Goal: Information Seeking & Learning: Learn about a topic

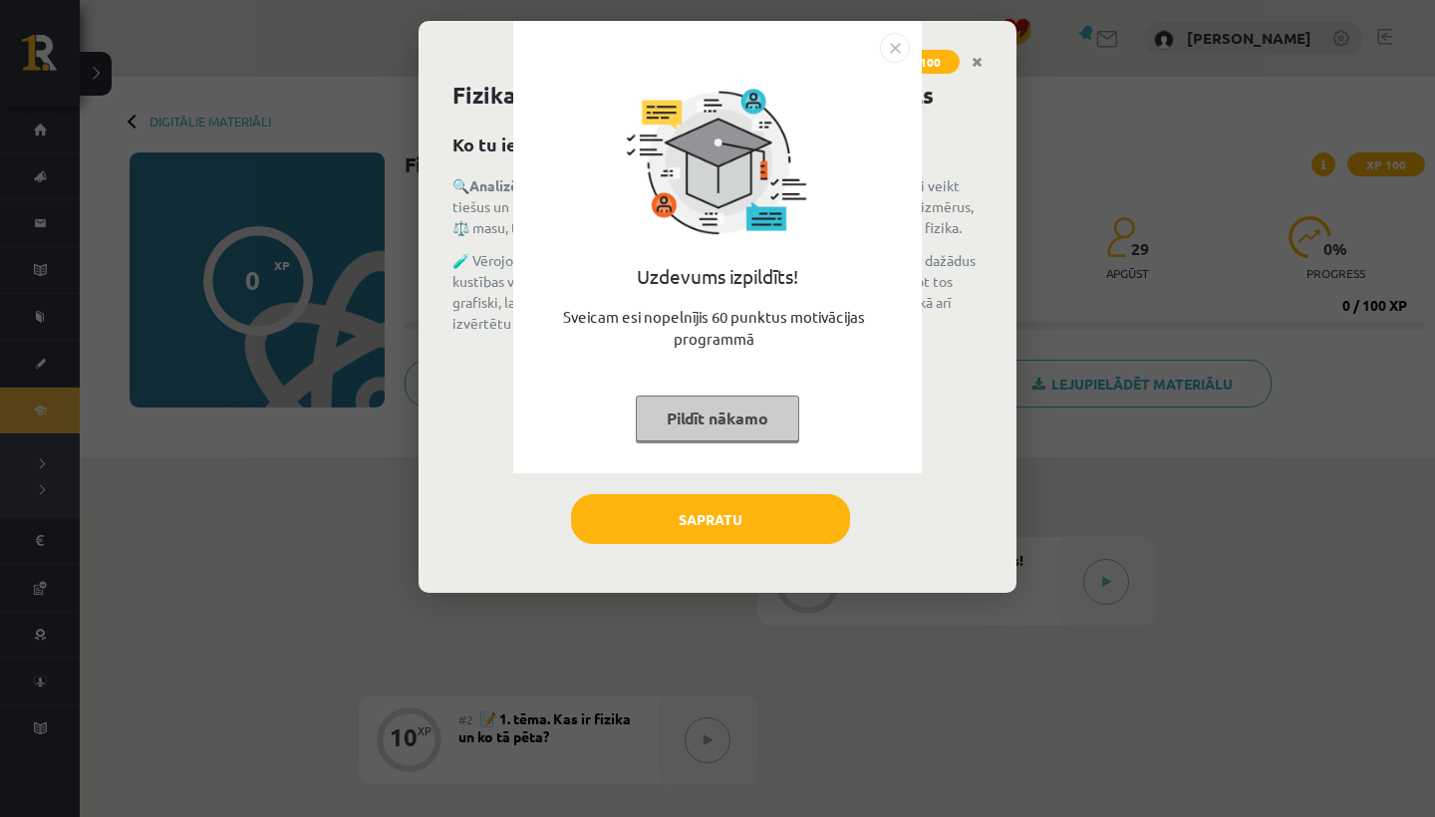
click at [891, 40] on img "Close" at bounding box center [895, 48] width 30 height 30
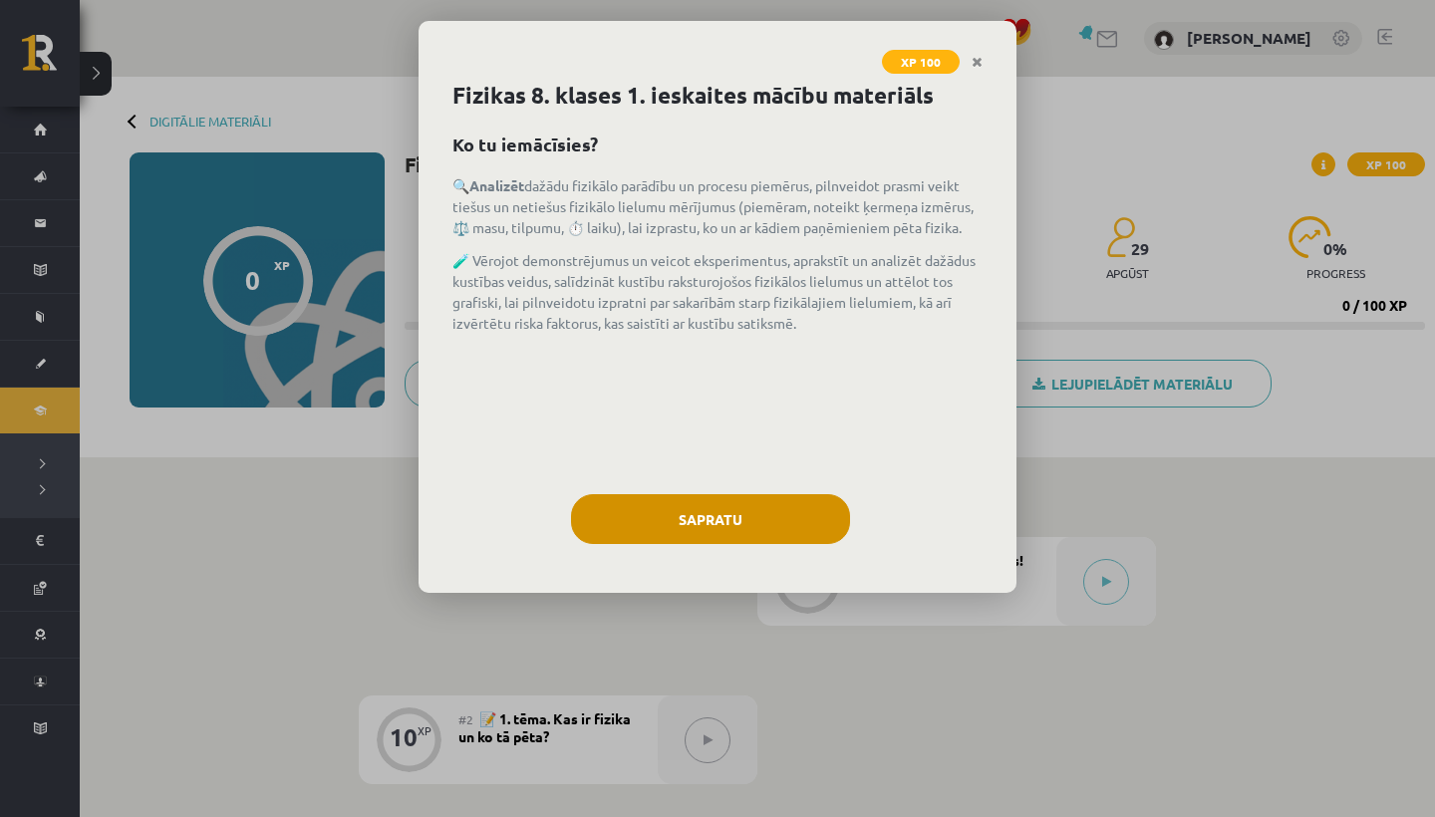
click at [672, 510] on button "Sapratu" at bounding box center [710, 519] width 279 height 50
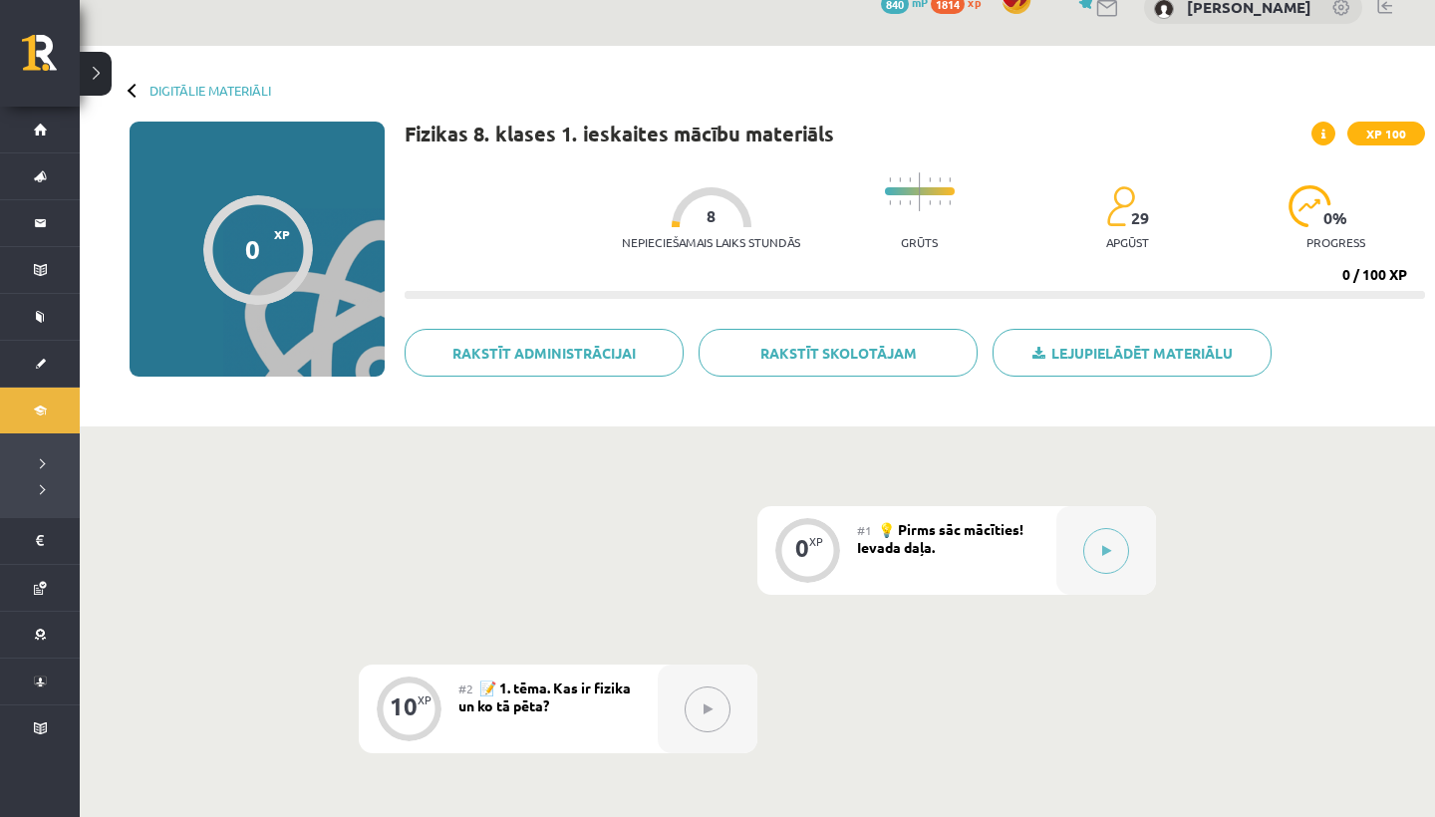
scroll to position [34, 0]
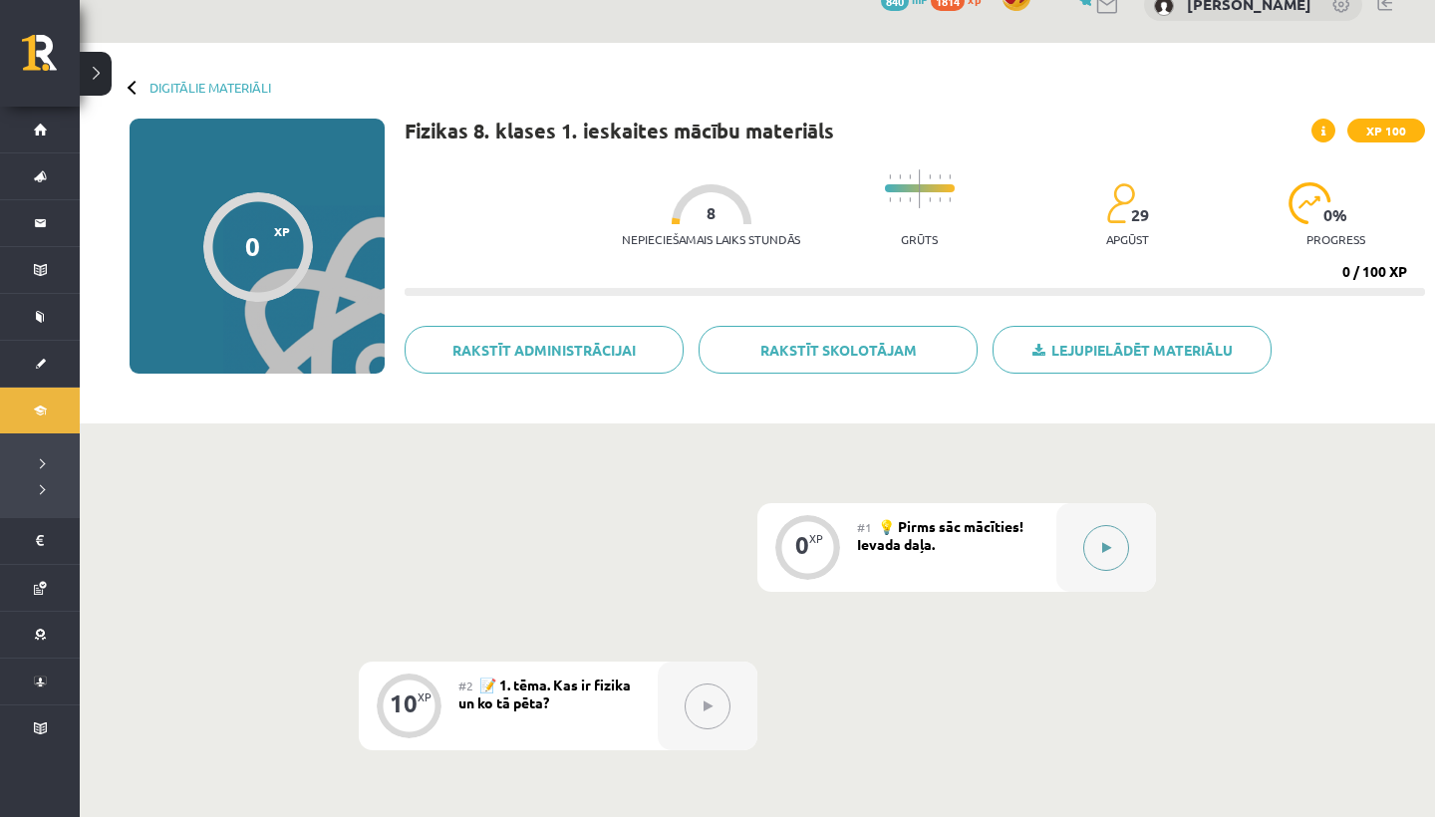
click at [1103, 539] on button at bounding box center [1107, 548] width 46 height 46
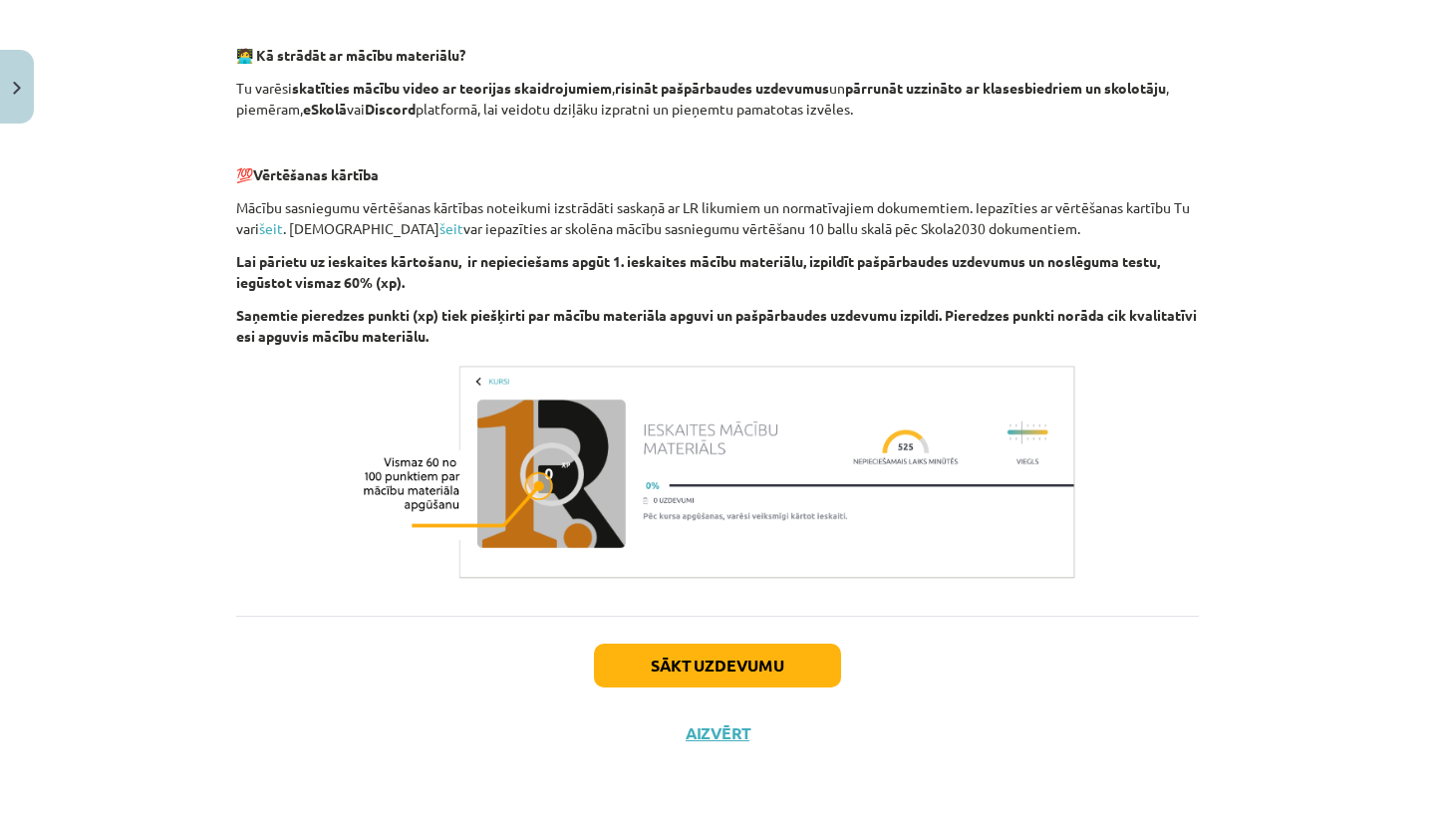
scroll to position [1264, 0]
click at [692, 664] on button "Sākt uzdevumu" at bounding box center [717, 666] width 247 height 44
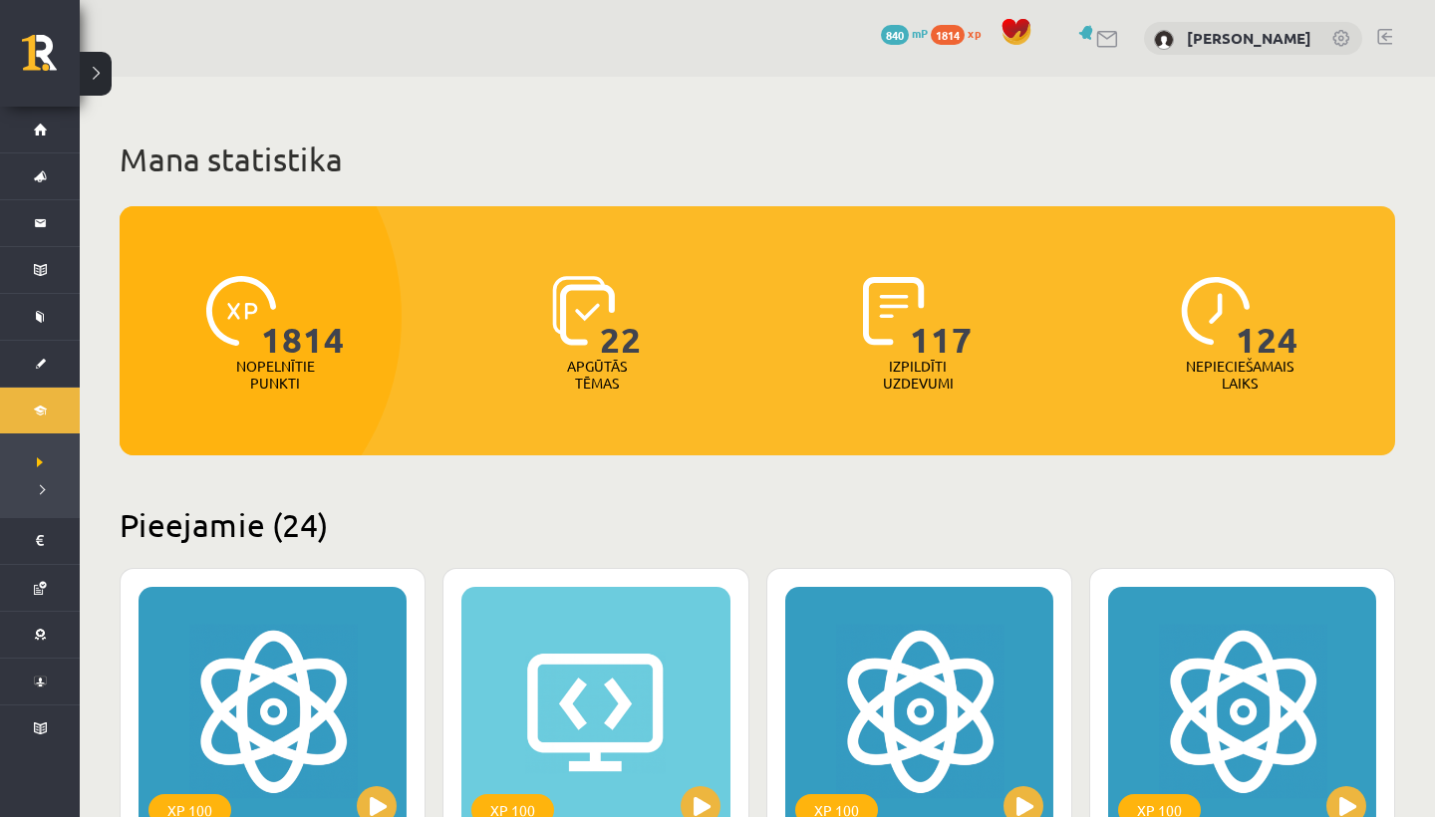
scroll to position [608, 0]
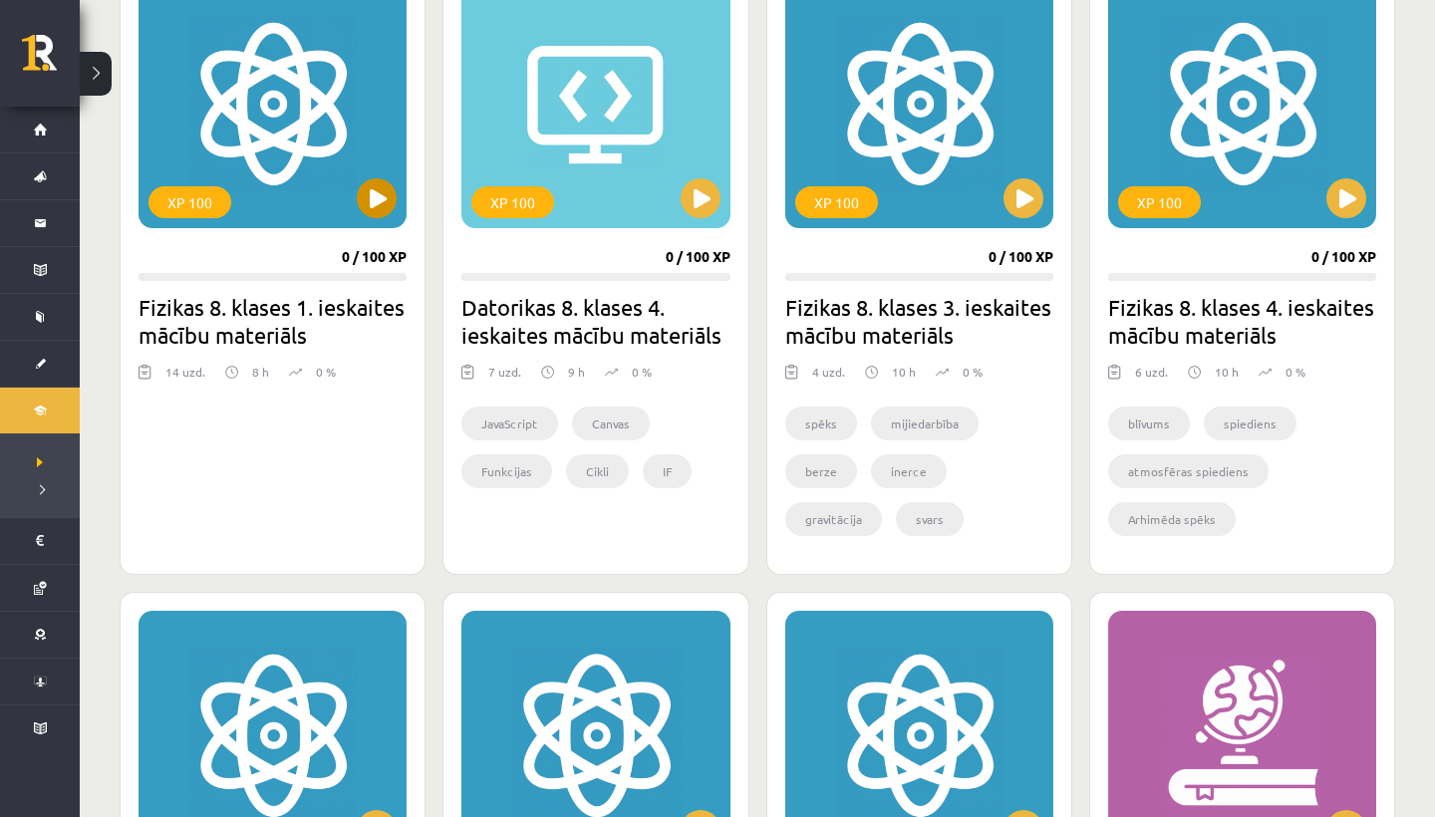
click at [361, 199] on button at bounding box center [377, 198] width 40 height 40
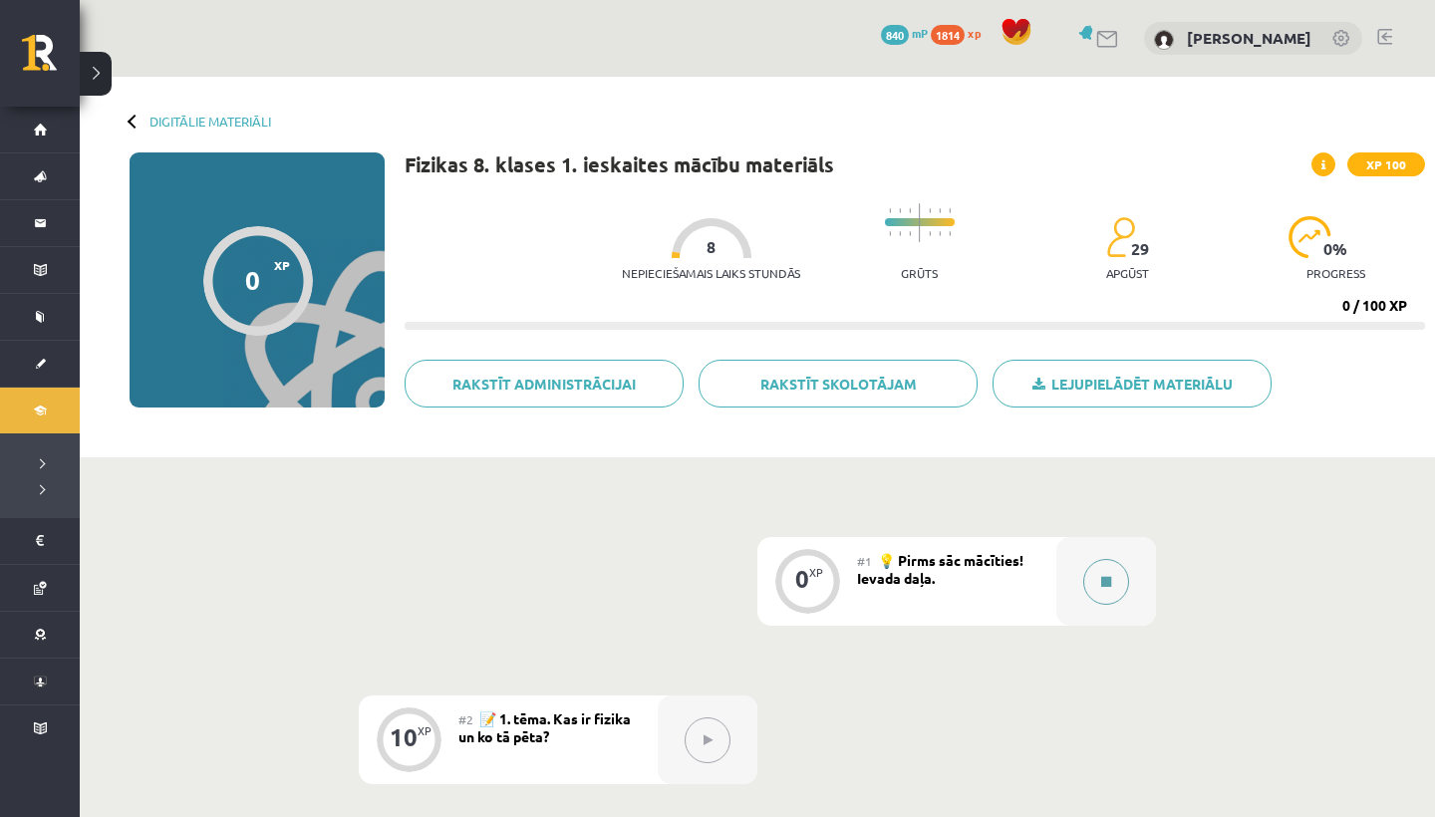
click at [1099, 581] on button at bounding box center [1107, 582] width 46 height 46
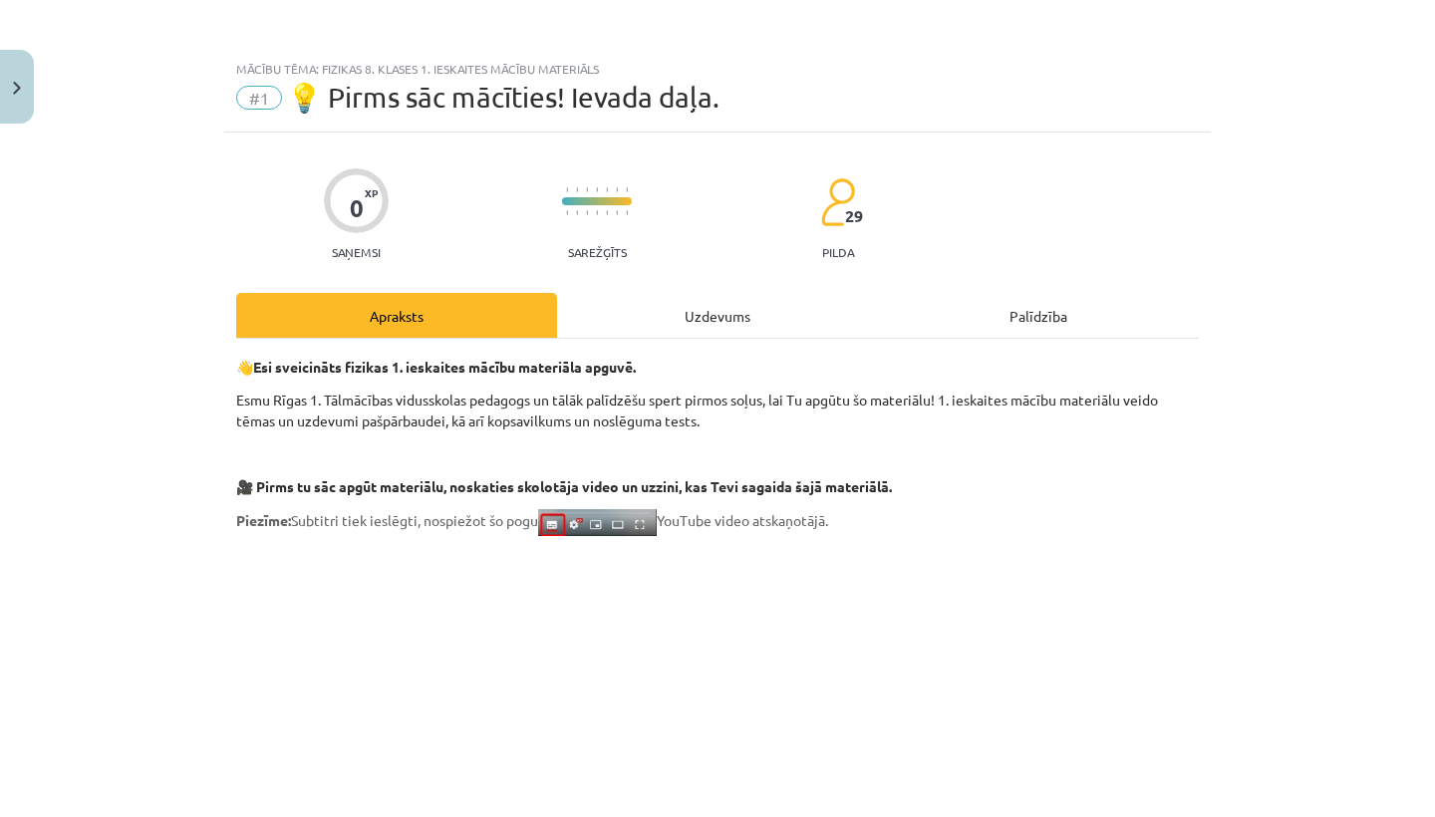
click at [691, 314] on div "Uzdevums" at bounding box center [717, 315] width 321 height 45
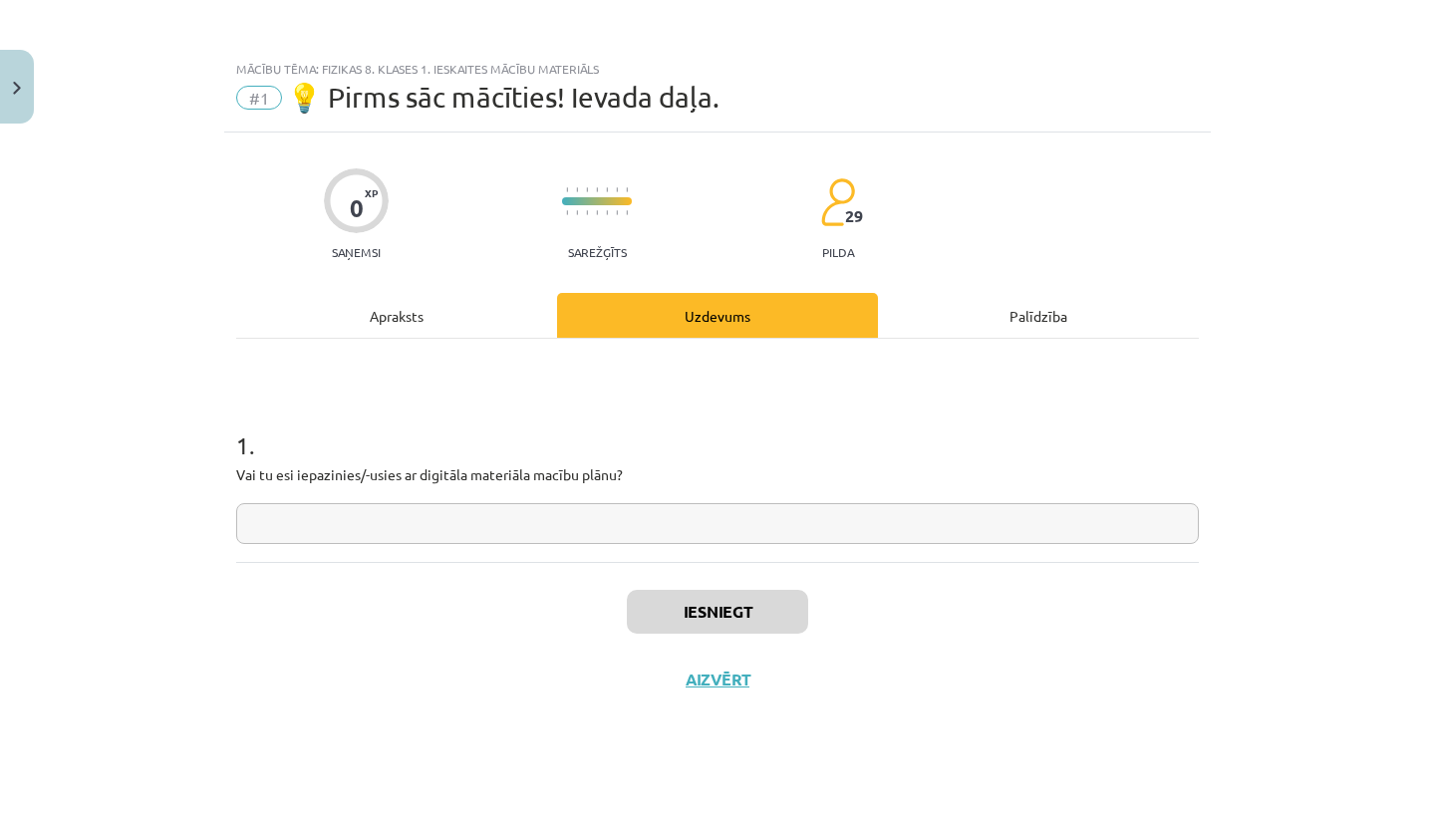
click at [244, 523] on input "text" at bounding box center [717, 523] width 963 height 41
type input "**"
click at [682, 619] on button "Iesniegt" at bounding box center [717, 612] width 181 height 44
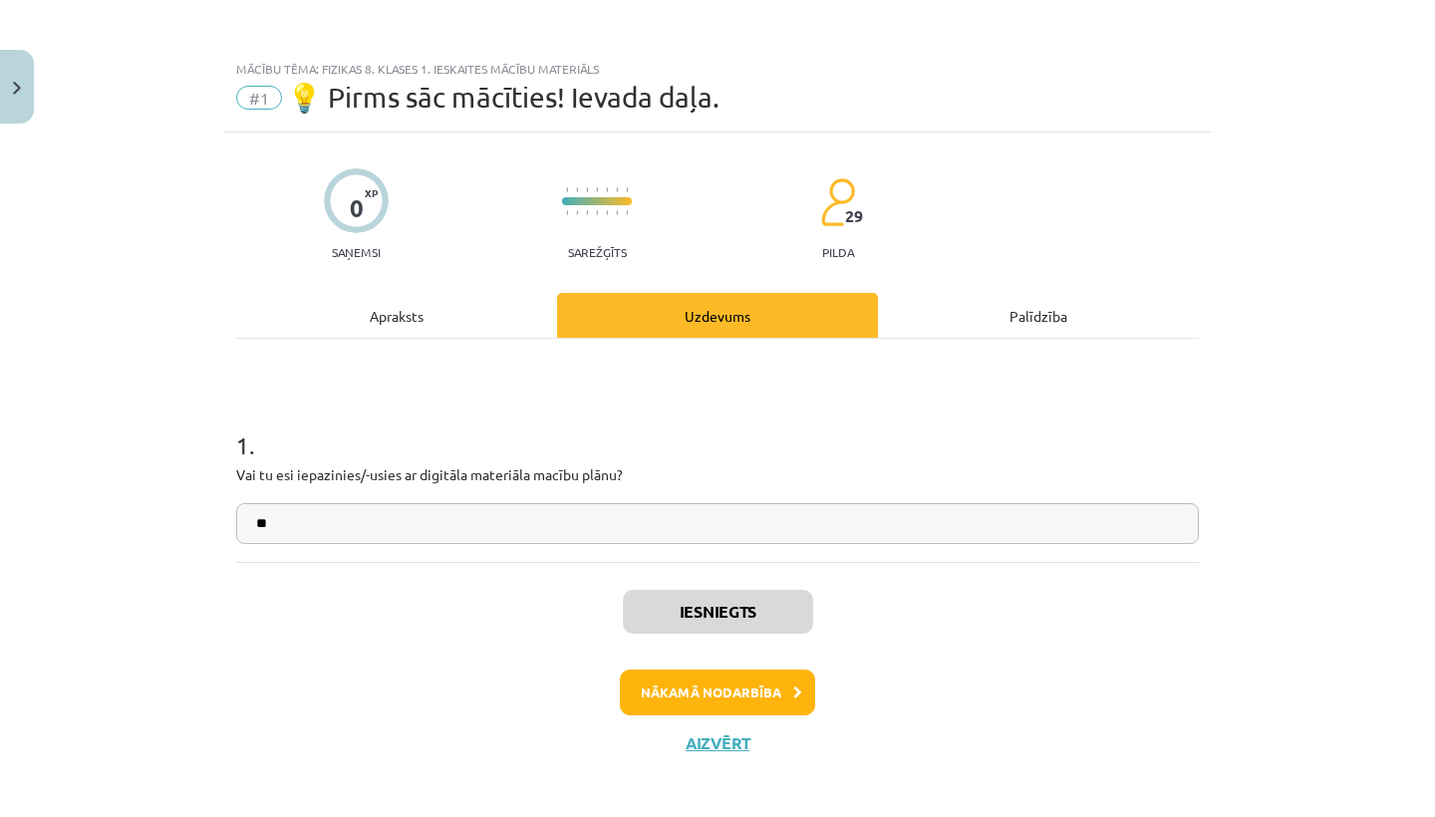
click at [670, 699] on button "Nākamā nodarbība" at bounding box center [717, 693] width 195 height 46
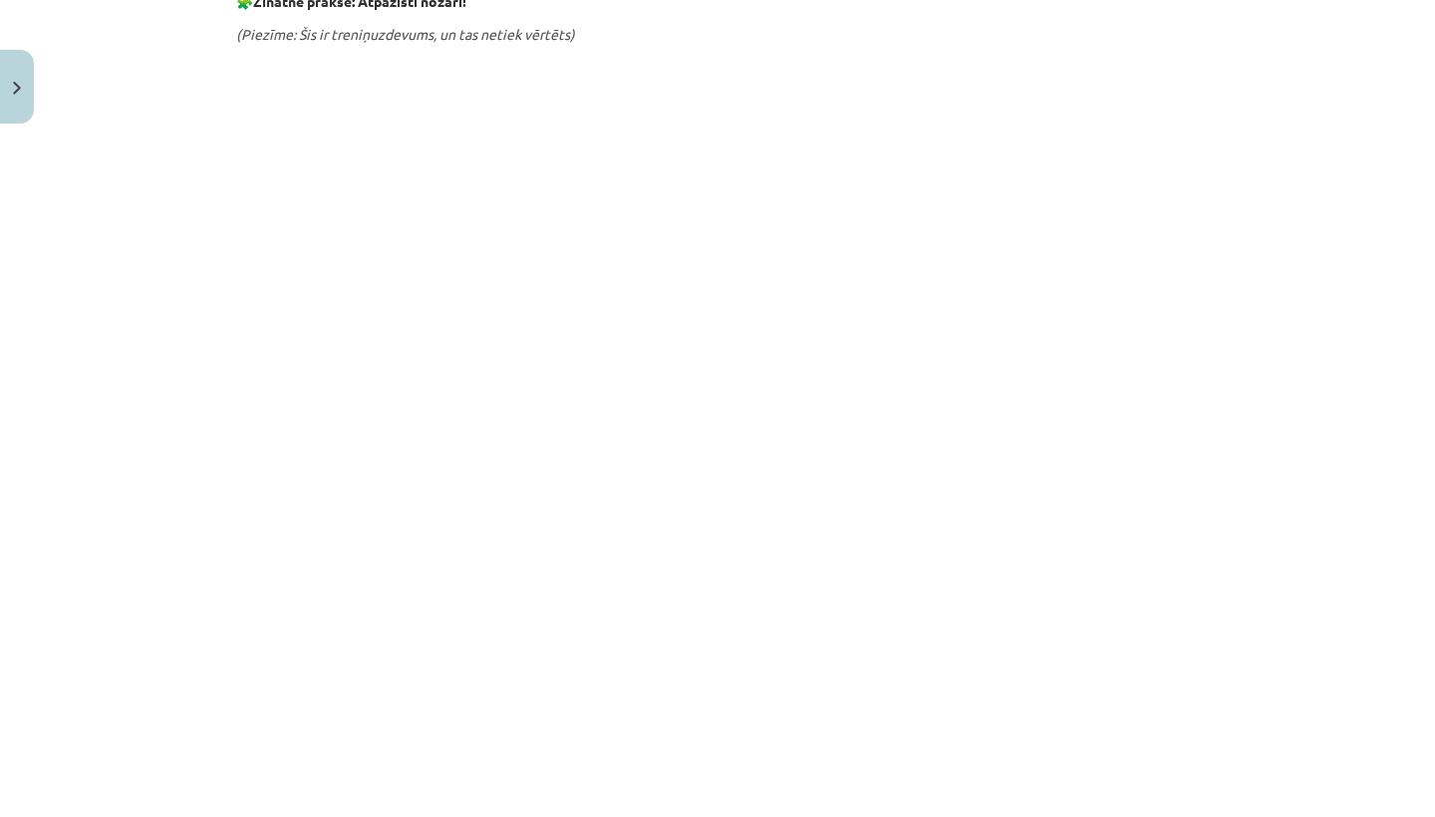
scroll to position [1135, 0]
click at [1209, 142] on div "10 XP Saņemsi Sarežģīts 29 pilda Apraksts Uzdevums Palīdzība Ko mācās fizikā? K…" at bounding box center [717, 142] width 987 height 2290
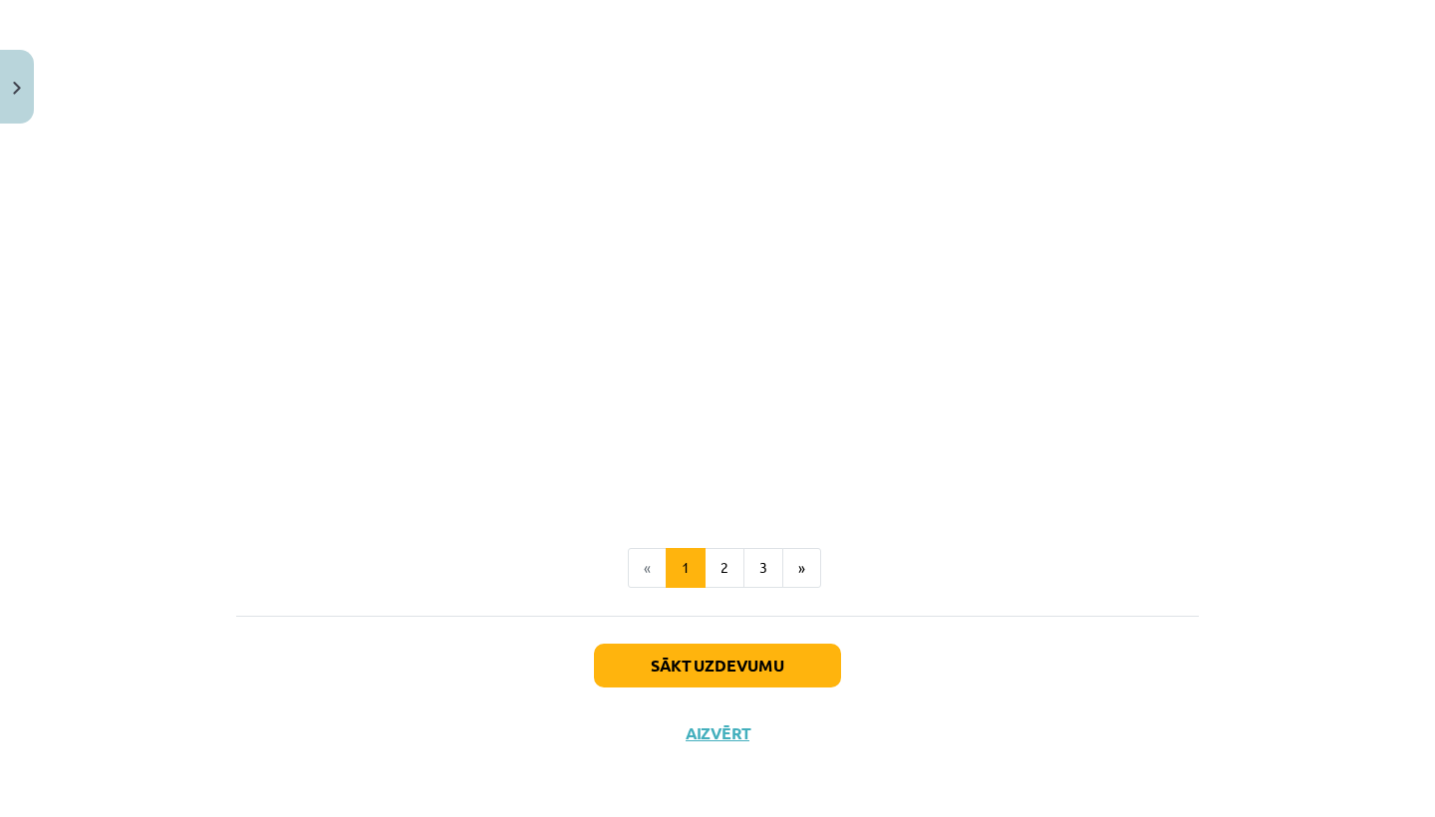
scroll to position [1658, 0]
click at [724, 569] on button "2" at bounding box center [725, 568] width 40 height 40
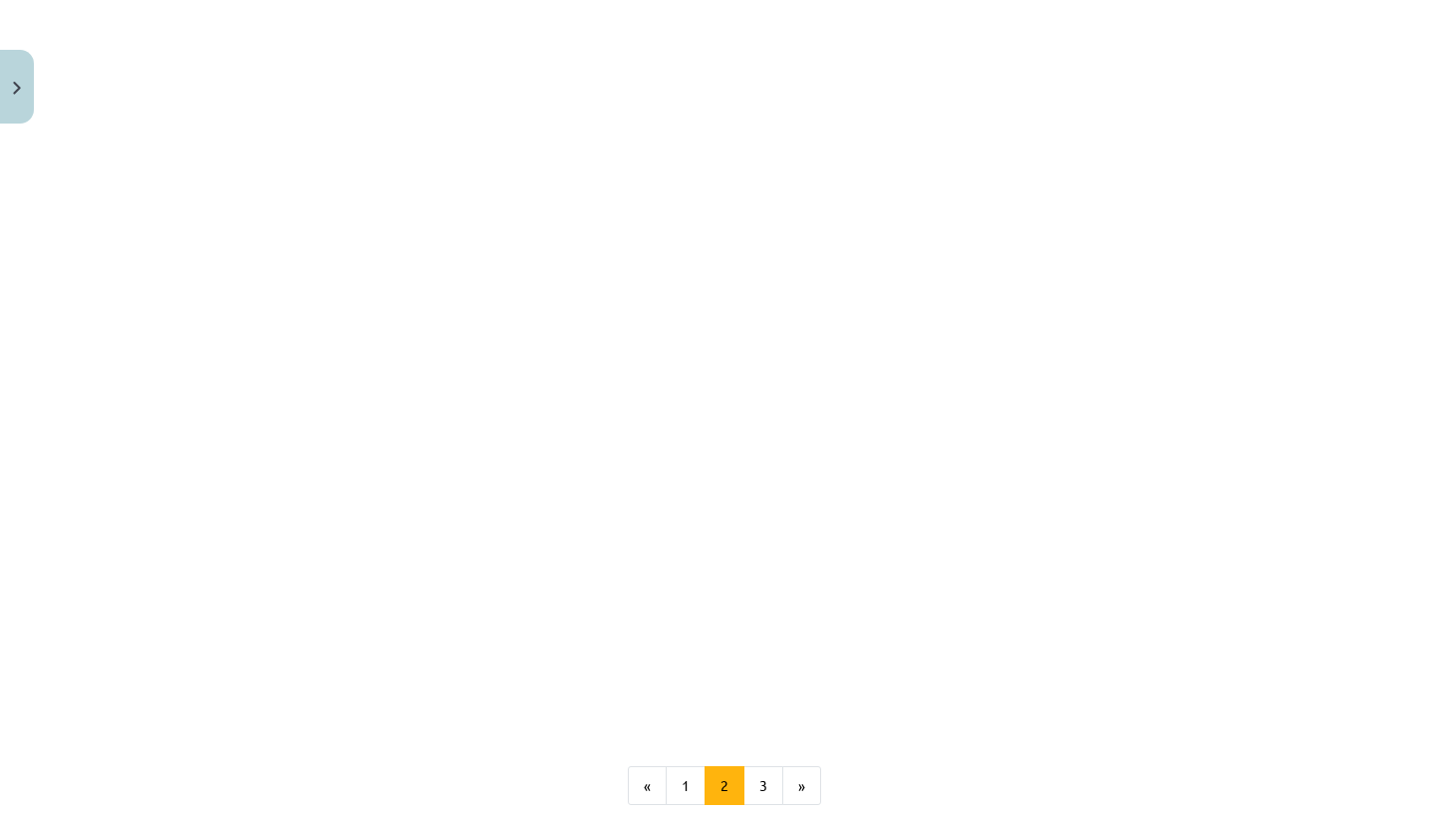
scroll to position [794, 0]
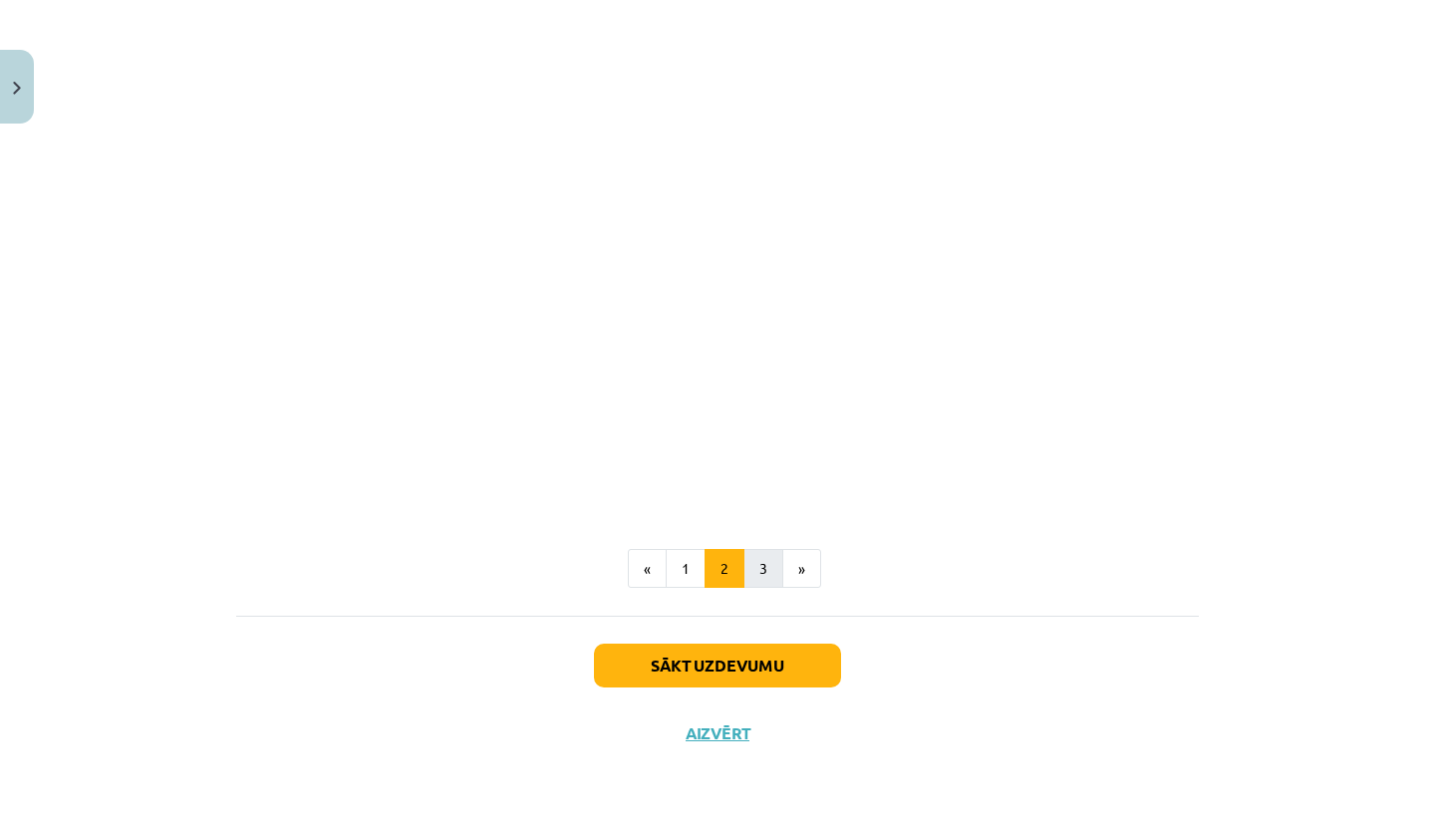
click at [761, 572] on button "3" at bounding box center [764, 569] width 40 height 40
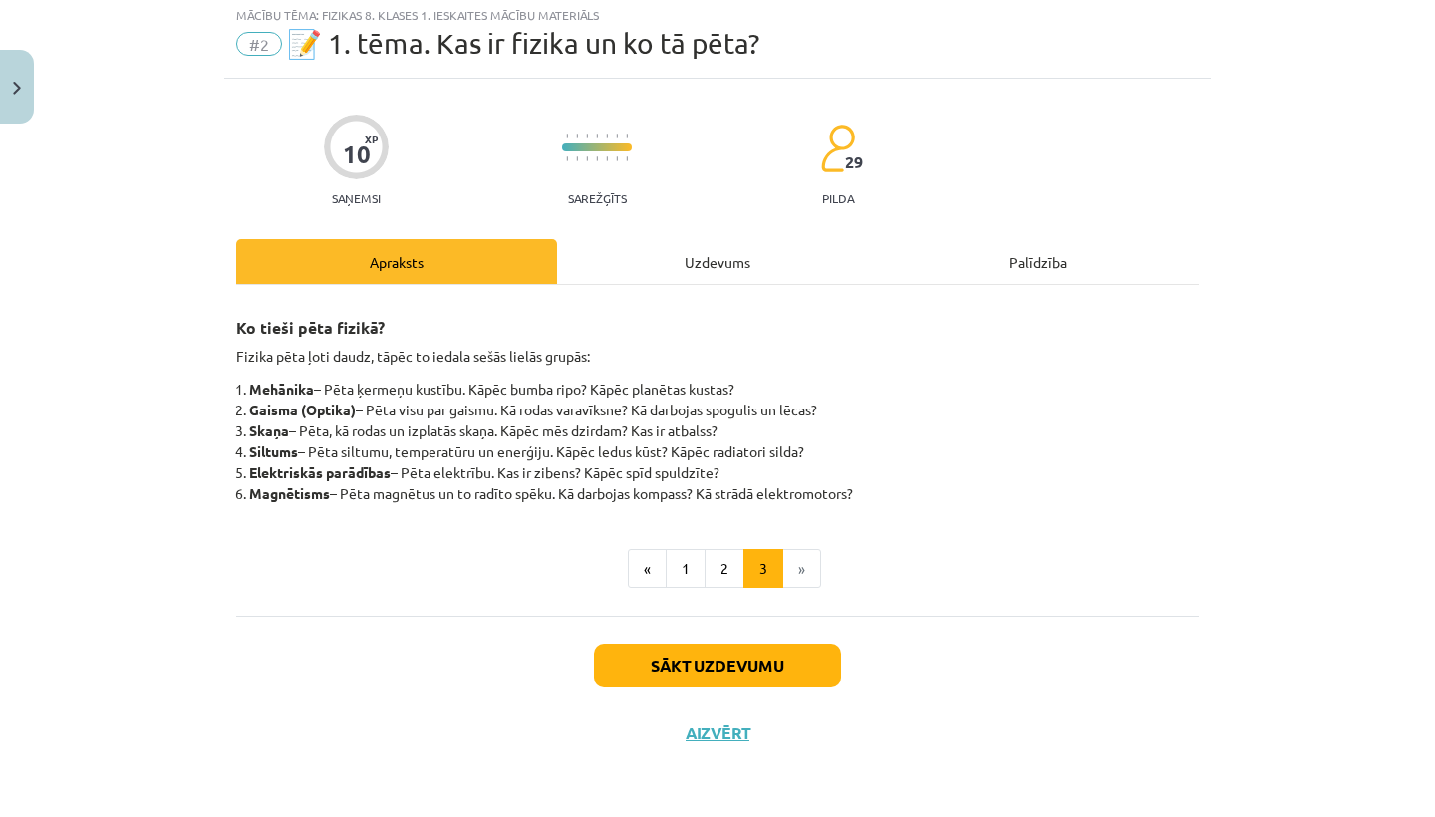
scroll to position [55, 0]
click at [694, 668] on button "Sākt uzdevumu" at bounding box center [717, 666] width 247 height 44
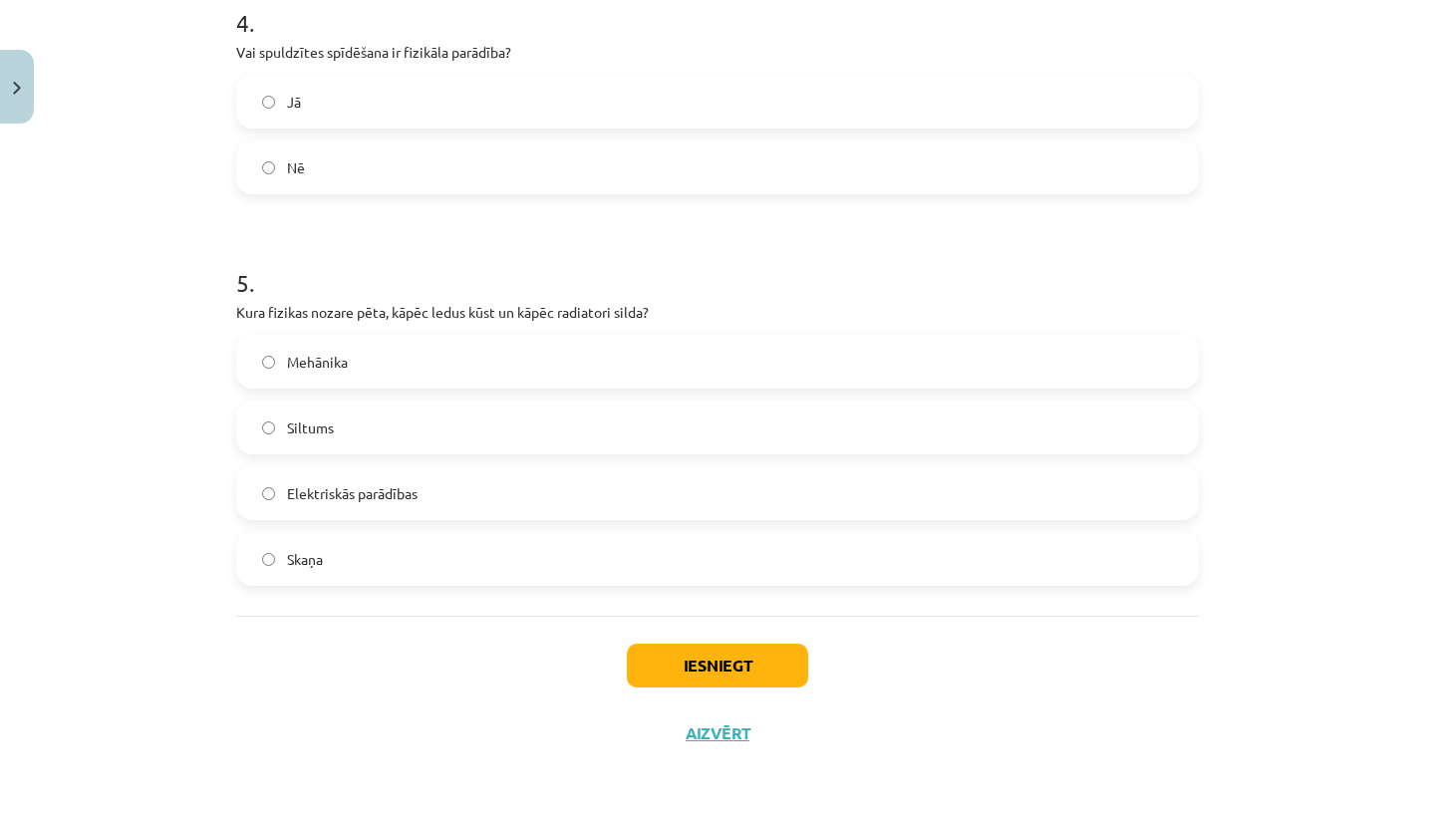
scroll to position [1469, 0]
click at [252, 423] on label "Siltums" at bounding box center [717, 428] width 959 height 50
click at [685, 676] on button "Iesniegt" at bounding box center [717, 666] width 181 height 44
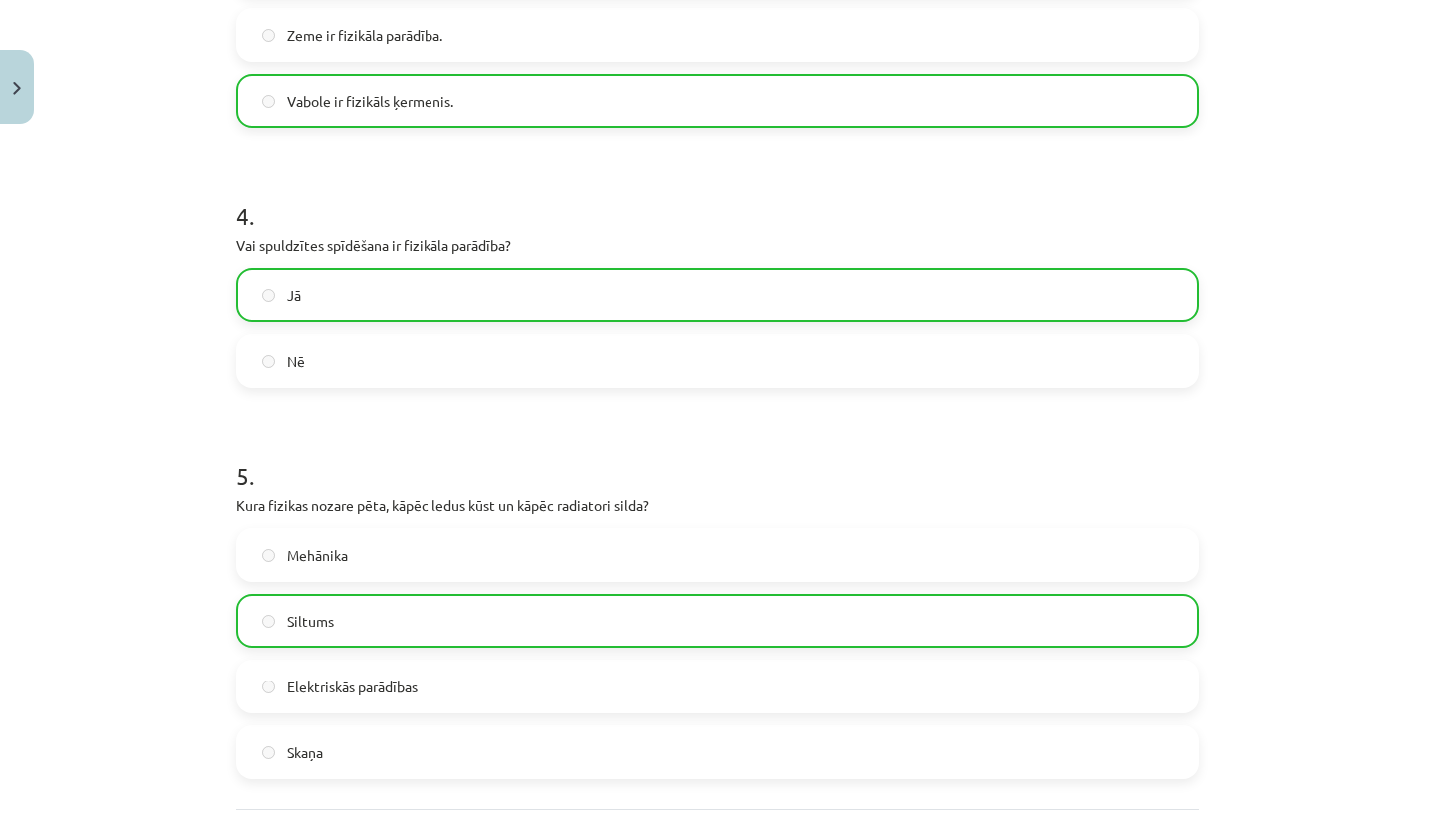
scroll to position [1459, 0]
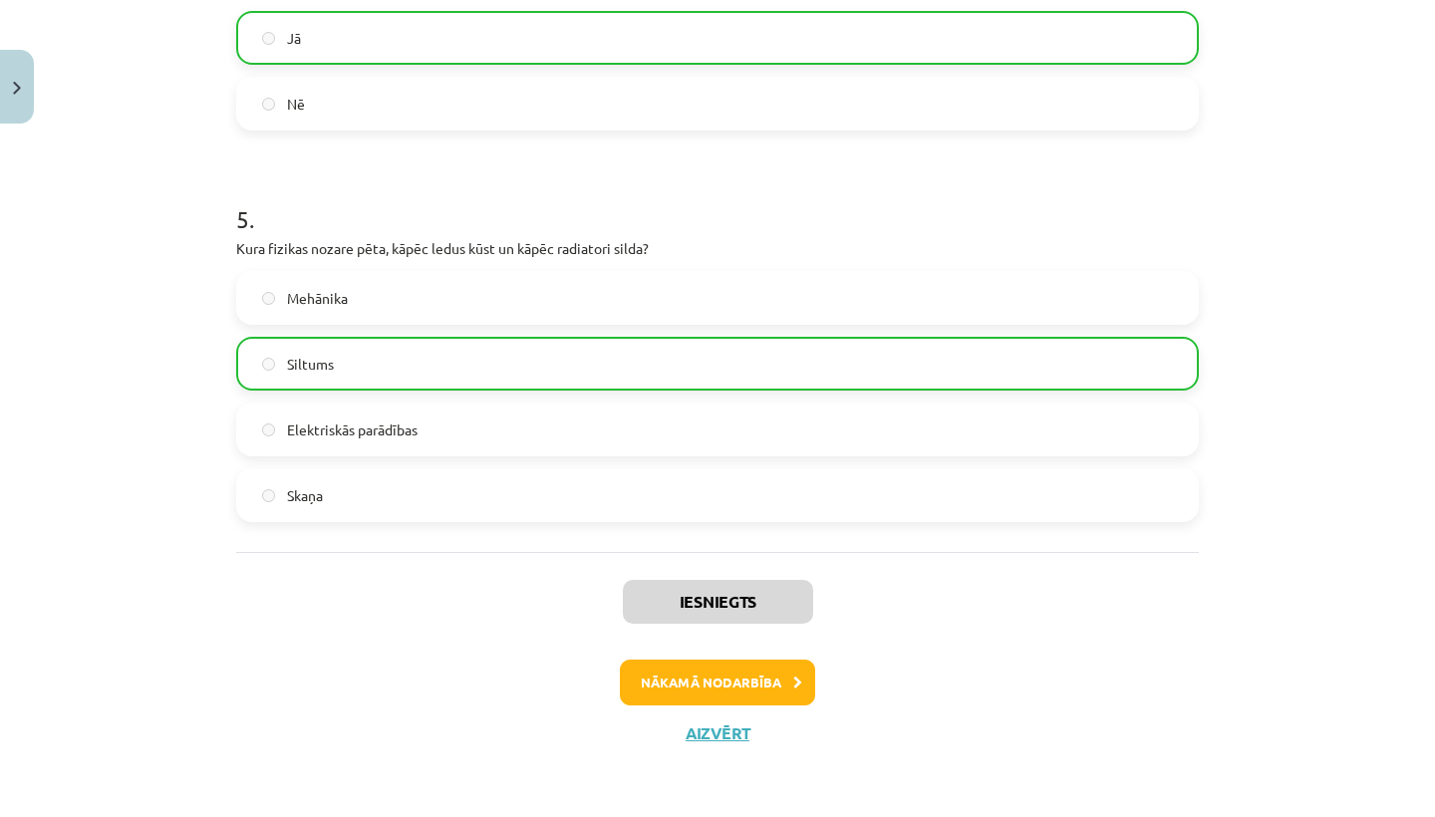
click at [656, 683] on button "Nākamā nodarbība" at bounding box center [717, 683] width 195 height 46
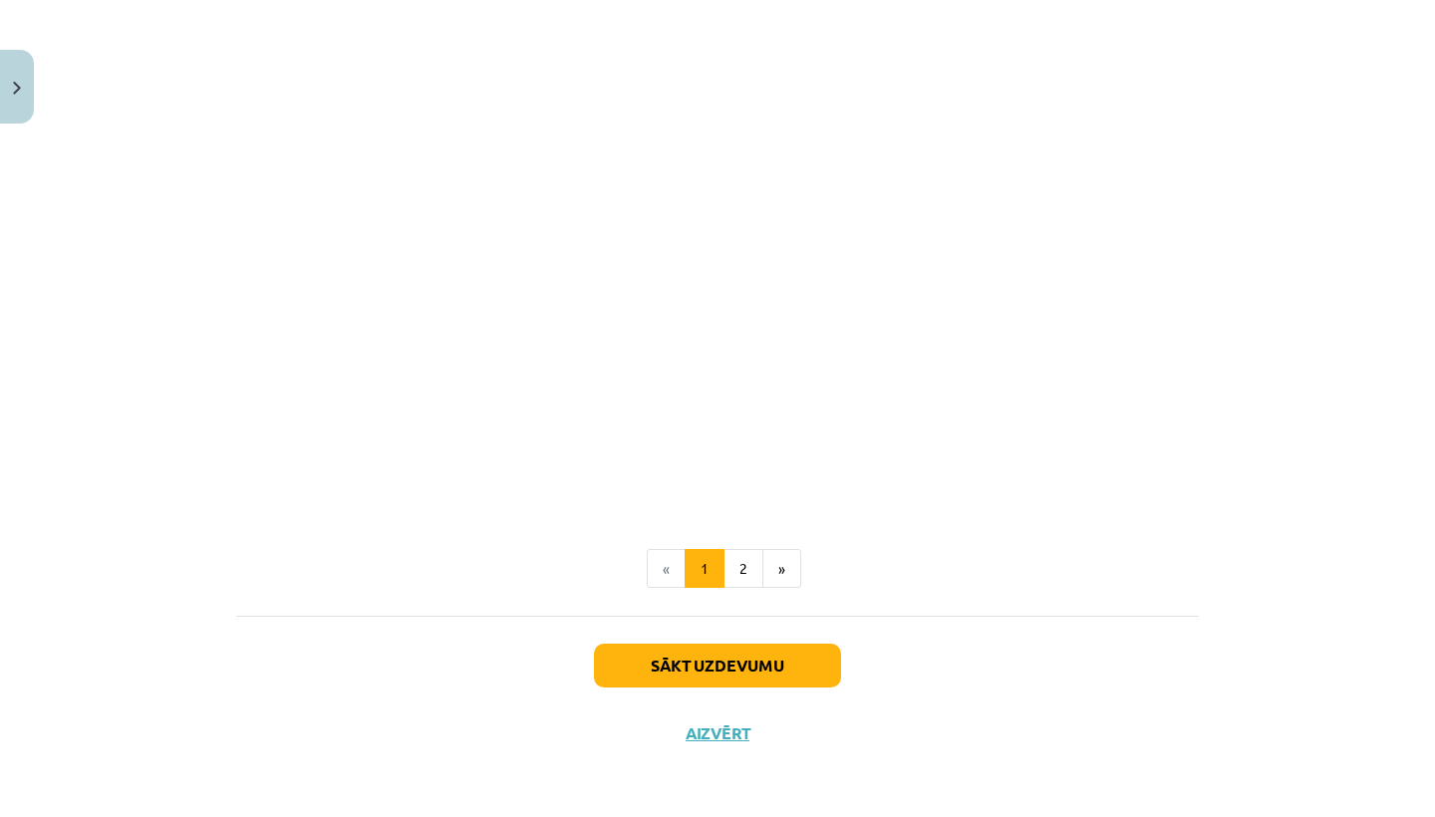
scroll to position [966, 0]
click at [752, 556] on button "2" at bounding box center [744, 569] width 40 height 40
click at [722, 664] on button "Sākt uzdevumu" at bounding box center [717, 666] width 247 height 44
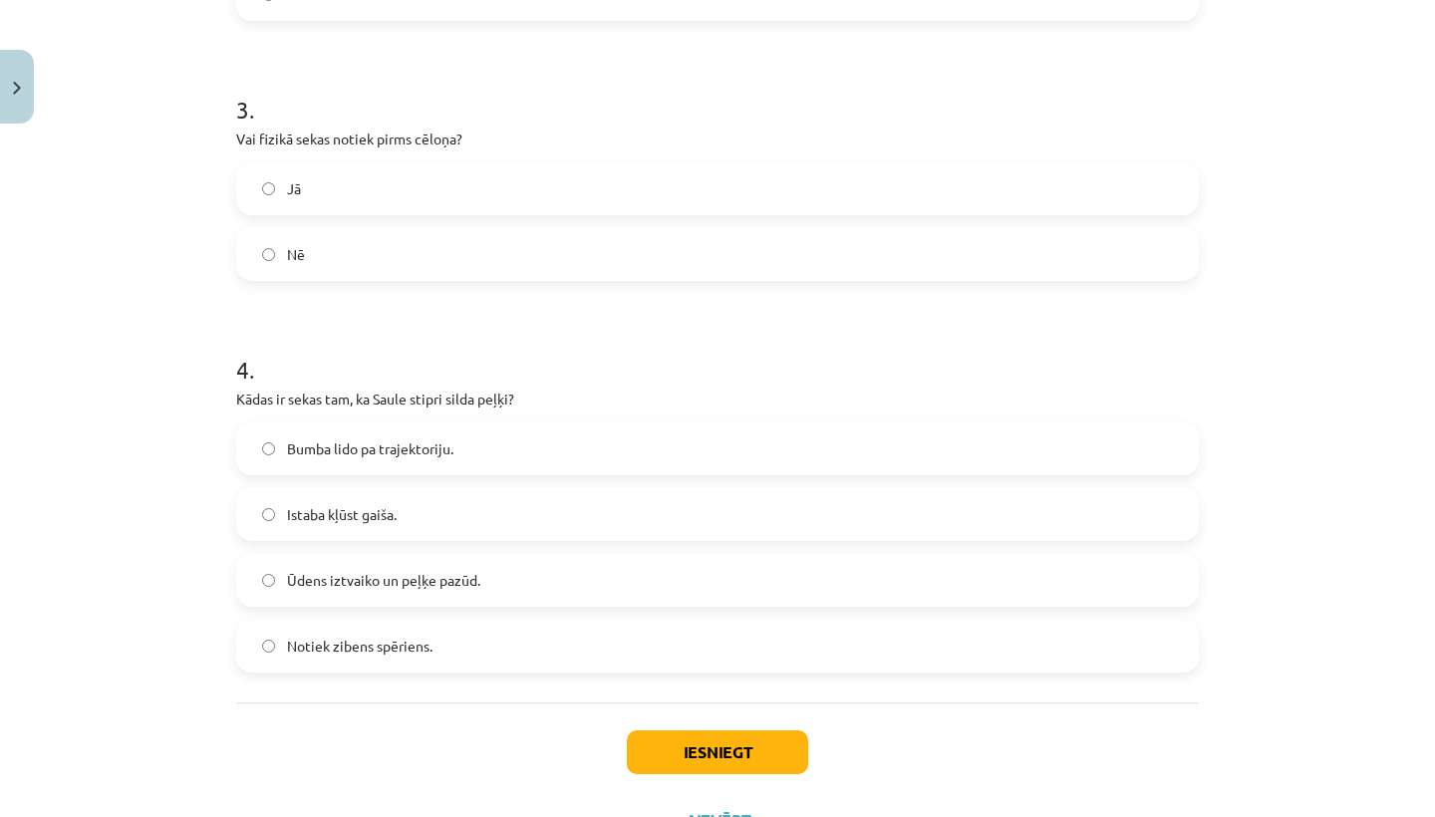
scroll to position [1040, 0]
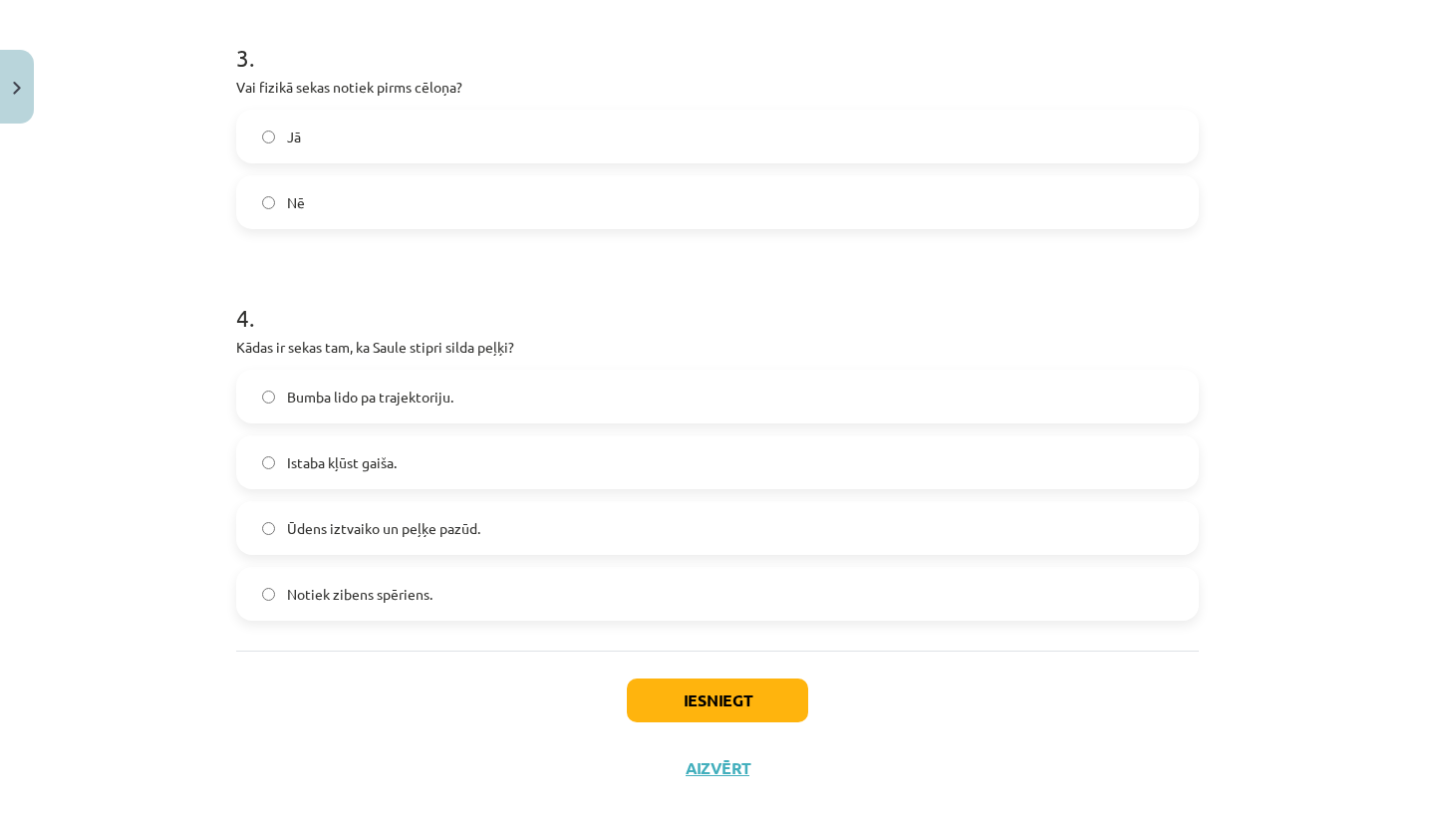
click at [692, 718] on button "Iesniegt" at bounding box center [717, 701] width 181 height 44
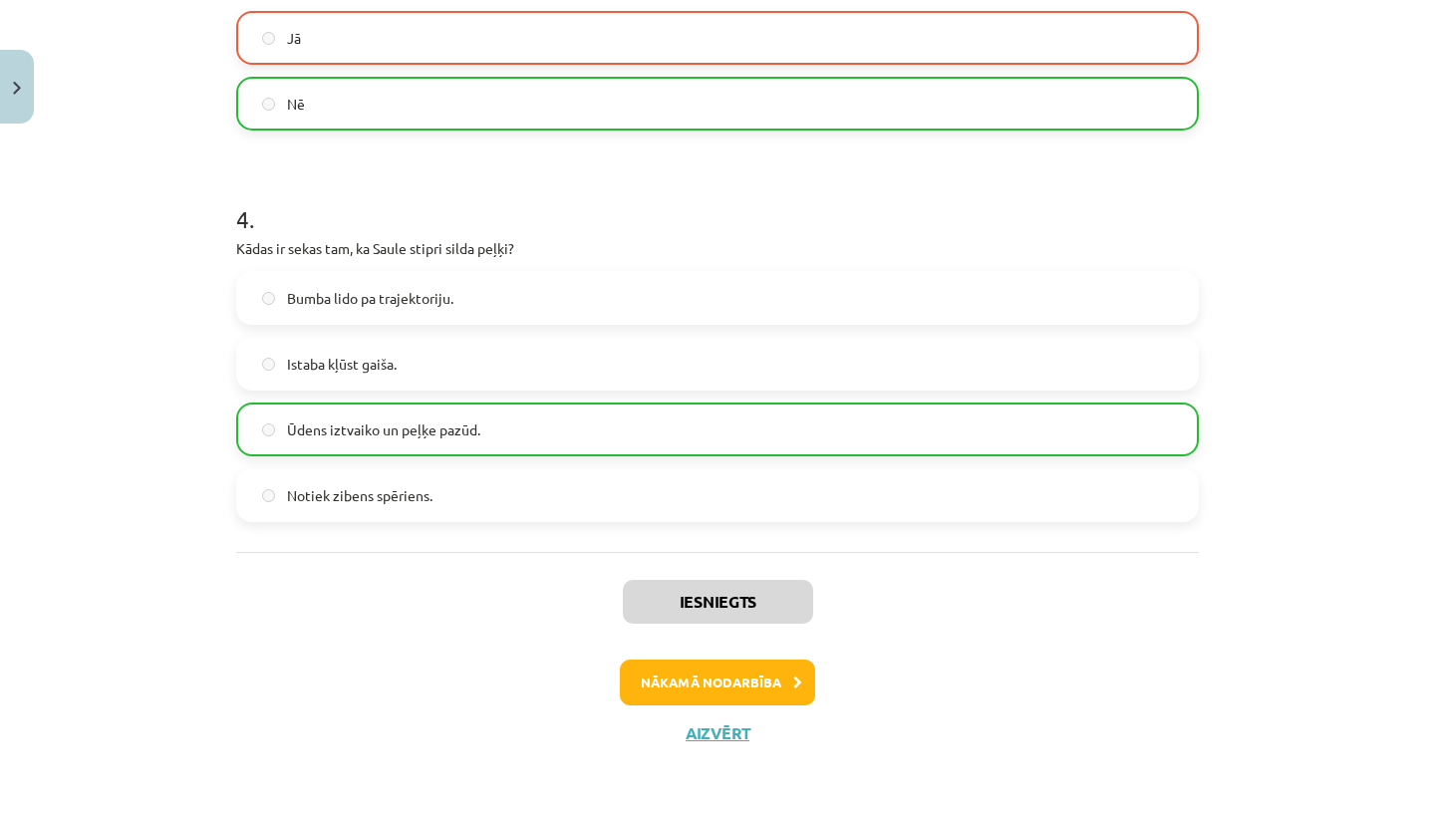
click at [689, 680] on button "Nākamā nodarbība" at bounding box center [717, 683] width 195 height 46
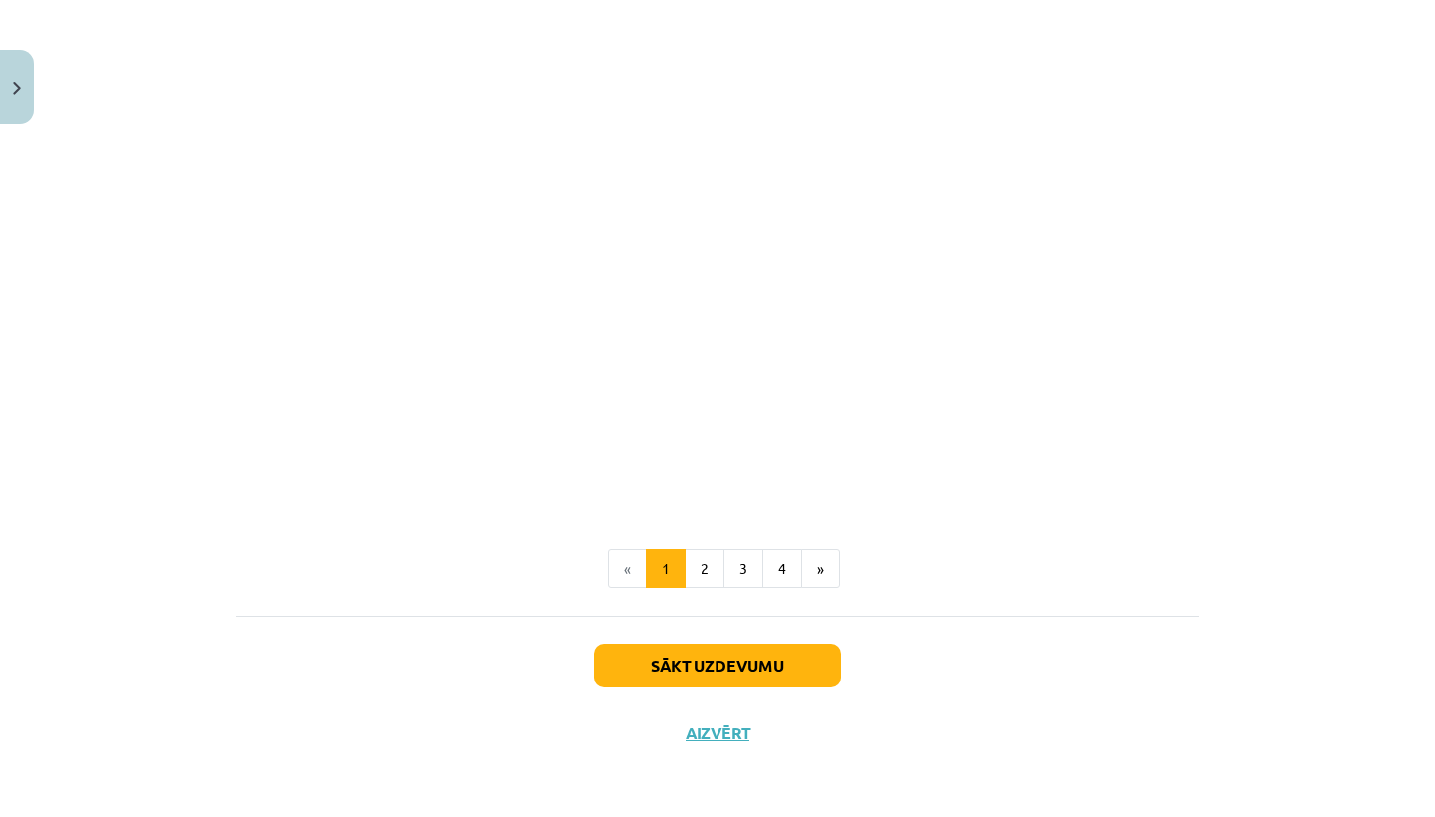
scroll to position [1479, 0]
click at [721, 739] on button "Aizvērt" at bounding box center [718, 734] width 76 height 20
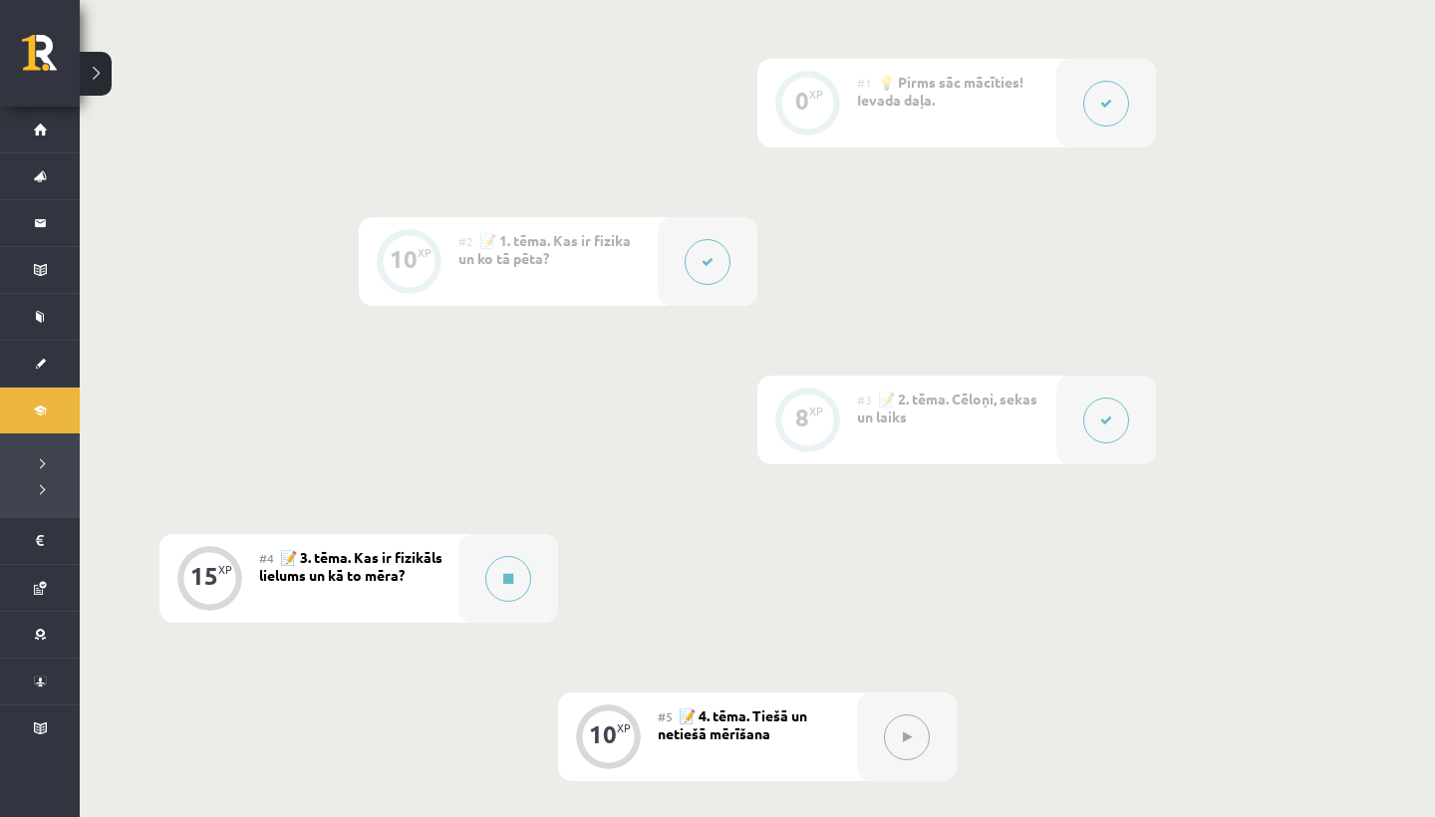
scroll to position [493, 0]
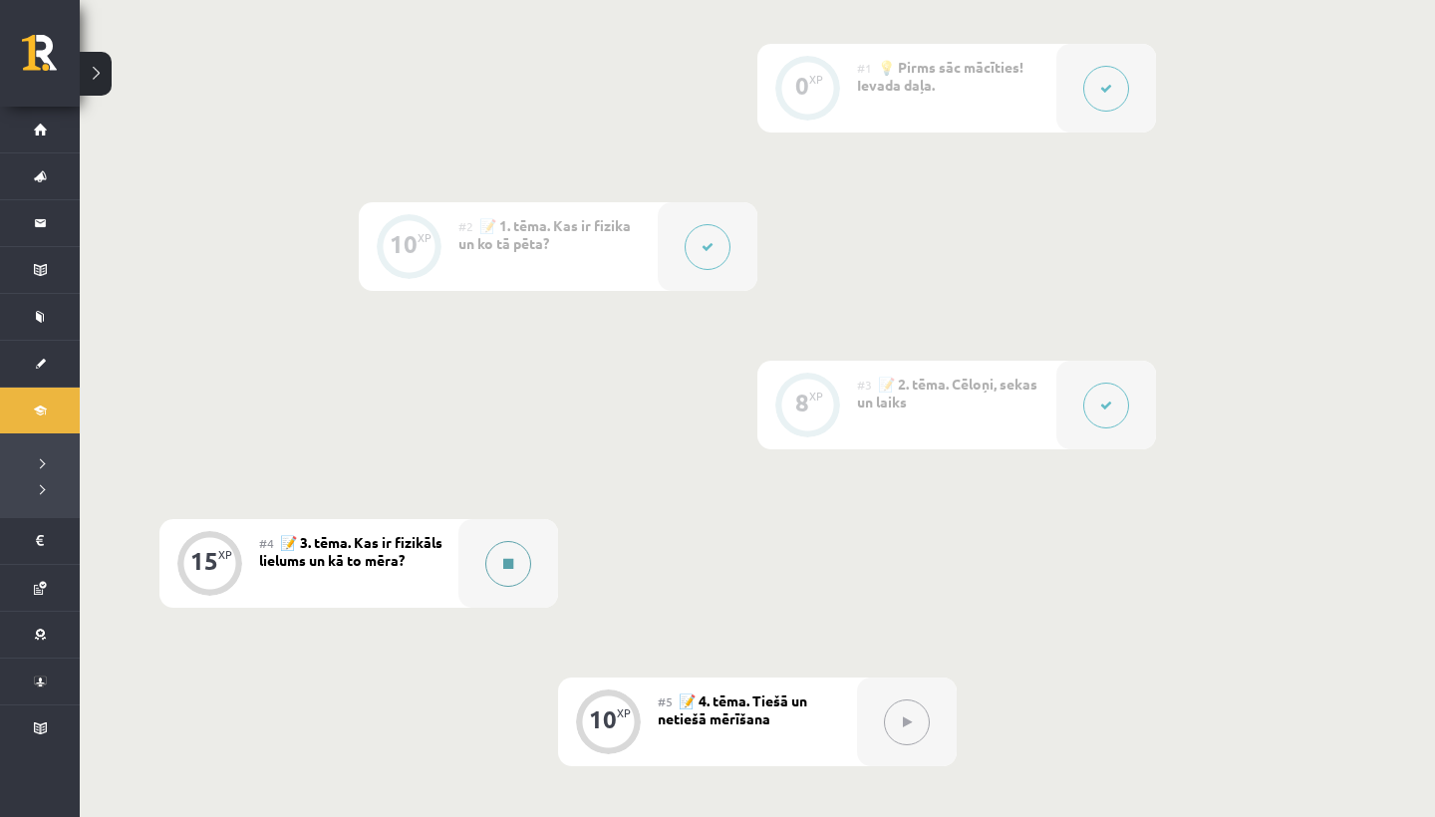
click at [512, 564] on icon at bounding box center [508, 564] width 10 height 12
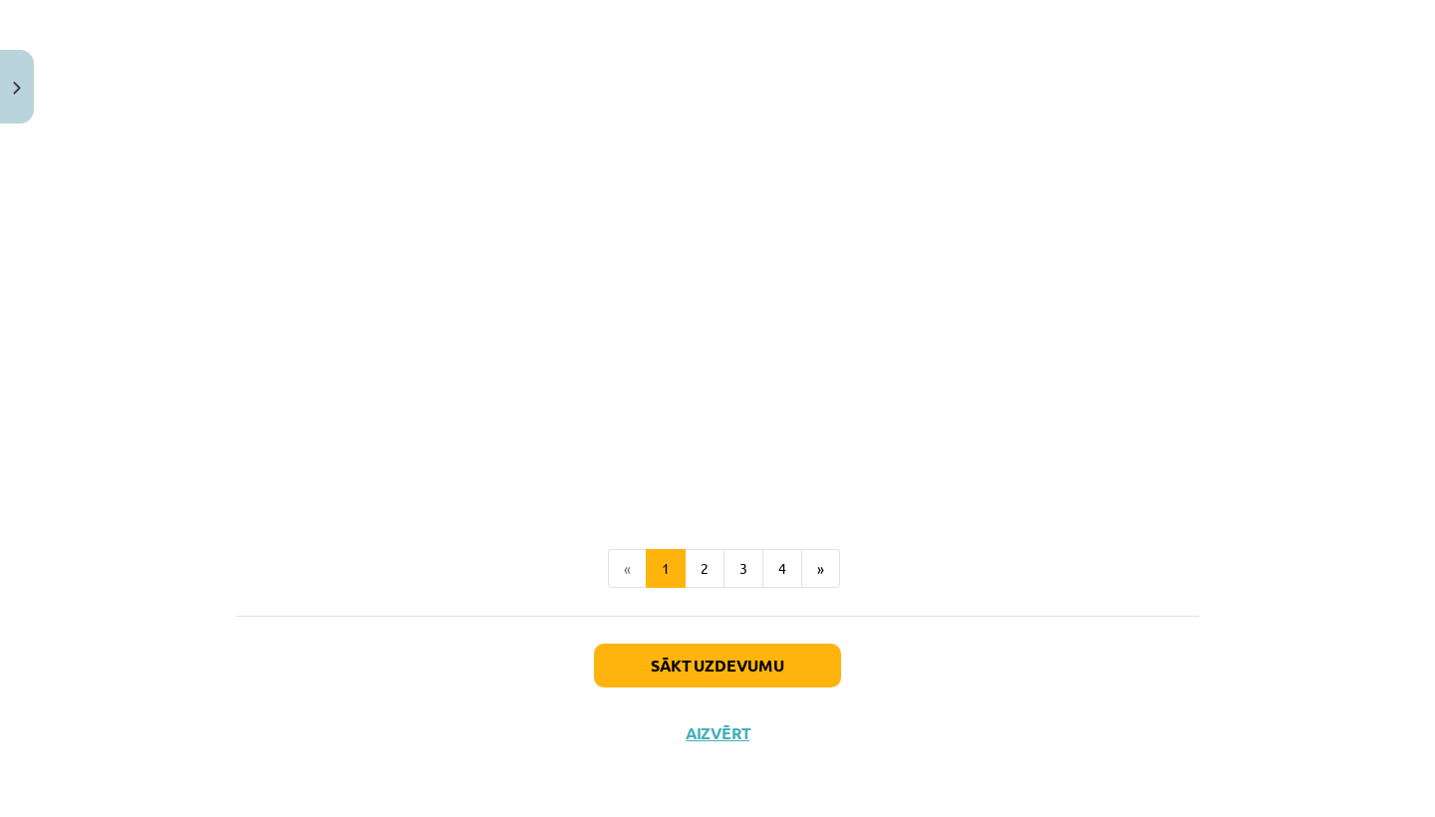
scroll to position [1587, 0]
click at [705, 551] on button "2" at bounding box center [705, 569] width 40 height 40
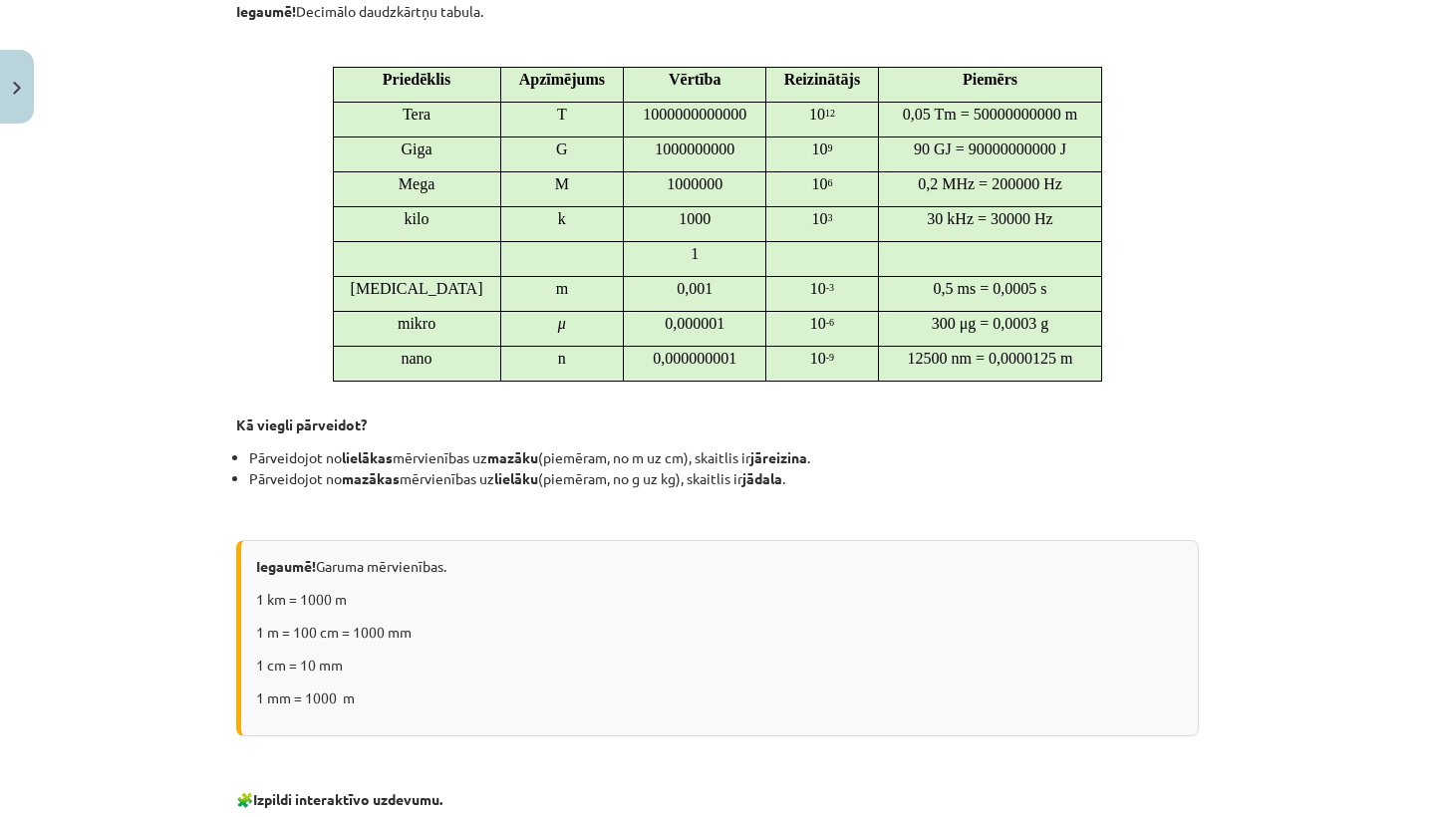
scroll to position [625, 0]
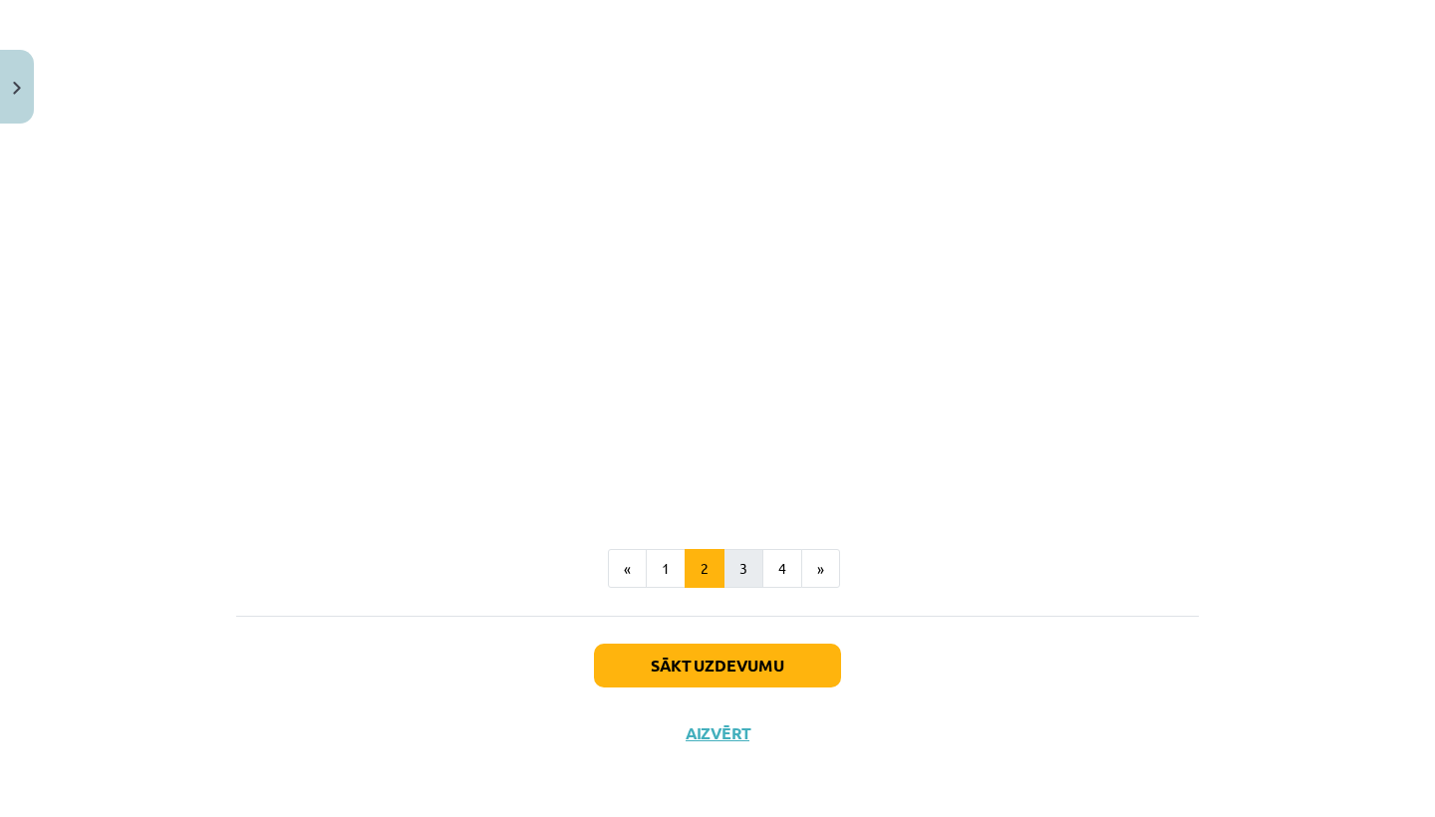
click at [741, 558] on button "3" at bounding box center [744, 569] width 40 height 40
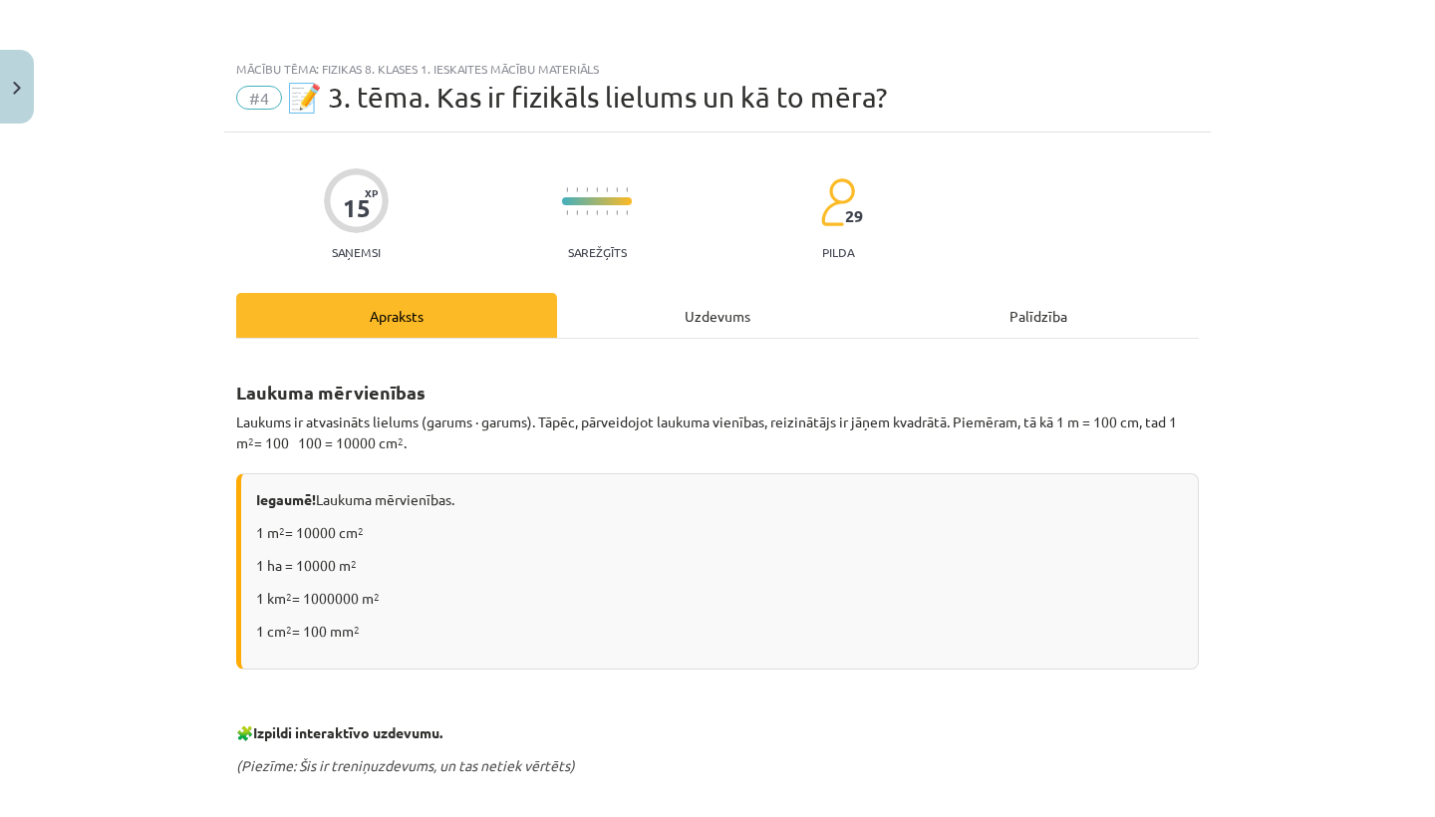
scroll to position [0, 0]
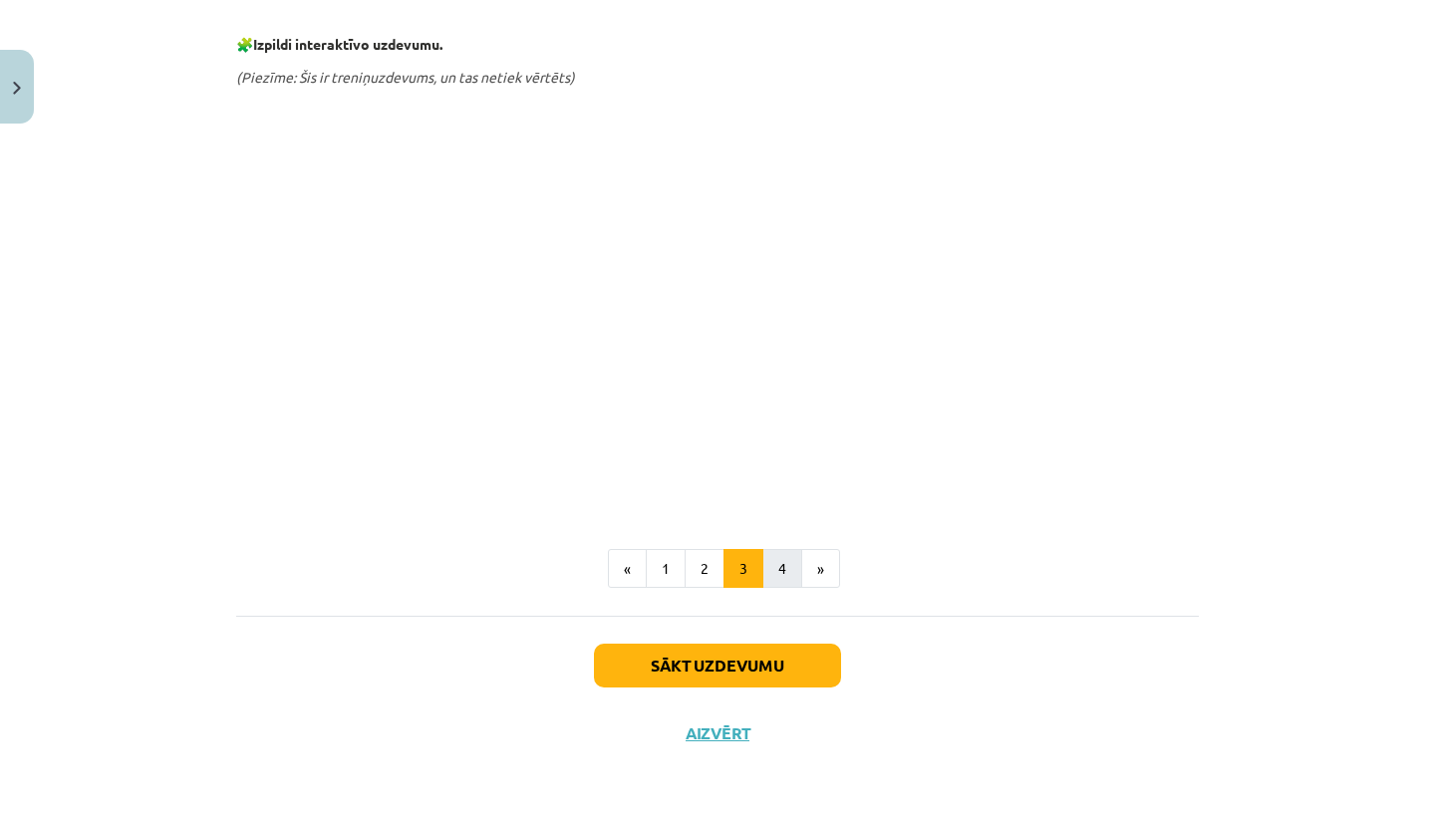
click at [784, 564] on button "4" at bounding box center [783, 569] width 40 height 40
click at [668, 665] on button "Sākt uzdevumu" at bounding box center [717, 666] width 247 height 44
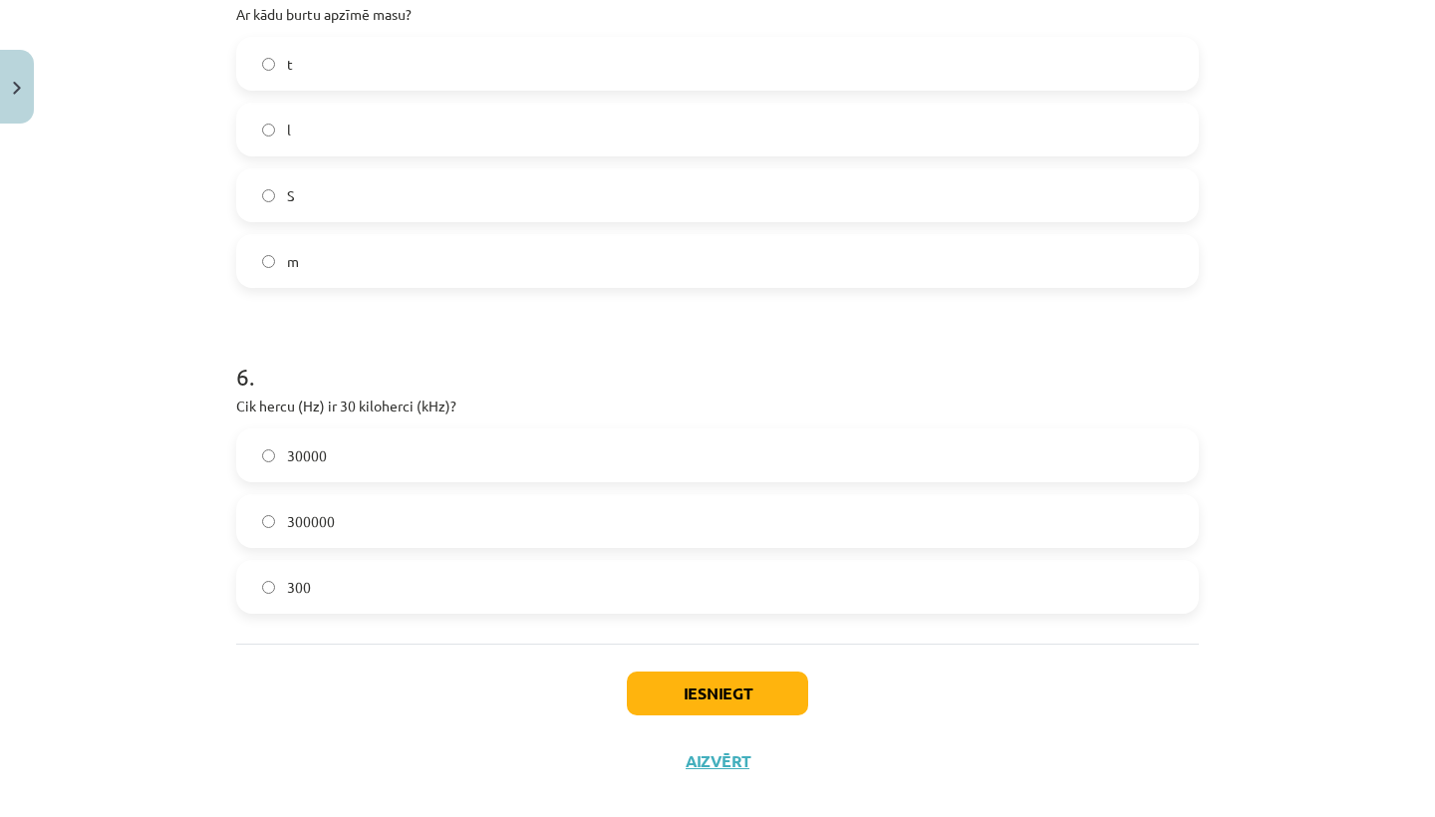
scroll to position [1767, 0]
click at [282, 457] on label "30000" at bounding box center [717, 453] width 959 height 50
click at [713, 685] on button "Iesniegt" at bounding box center [717, 691] width 181 height 44
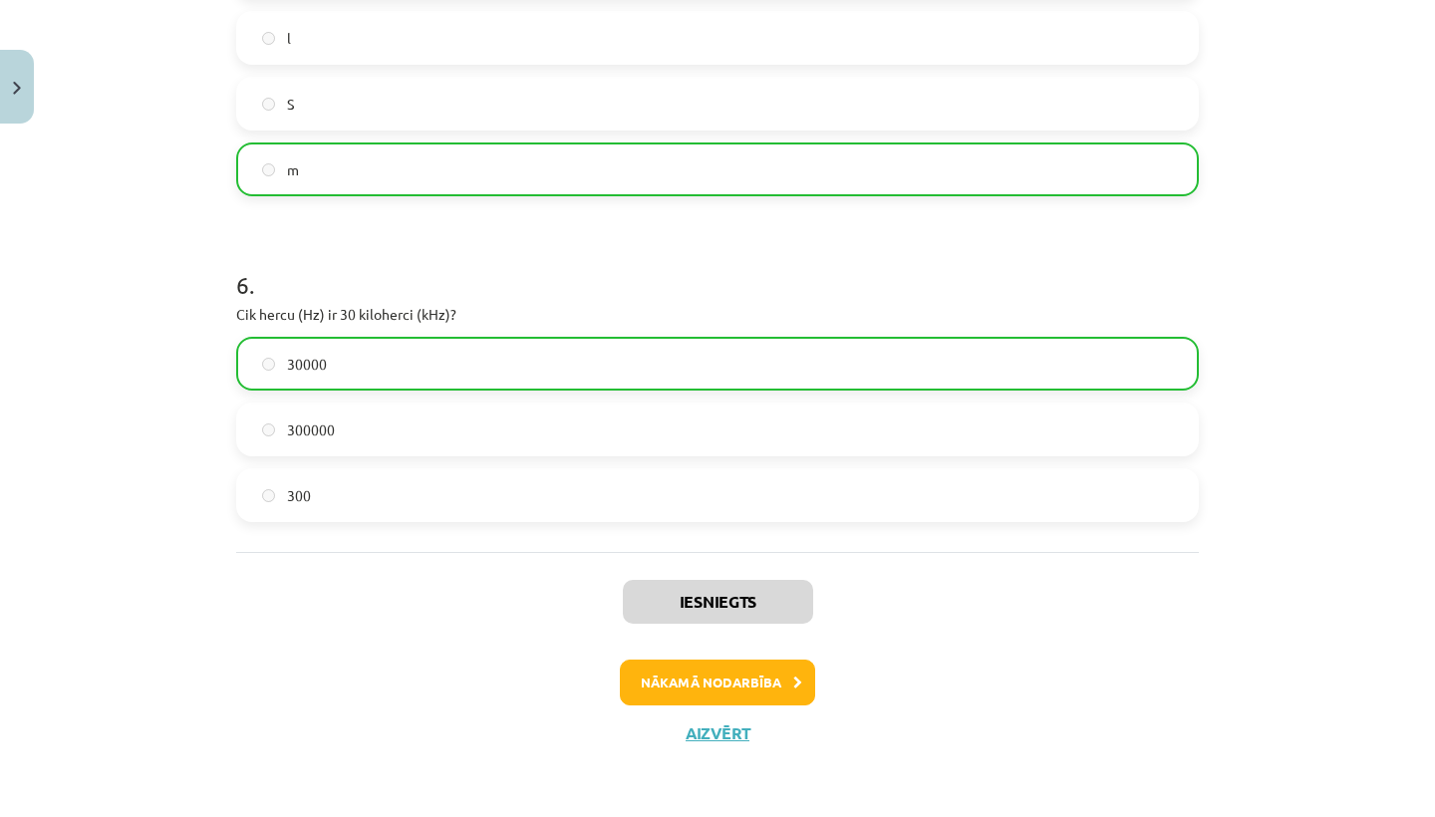
click at [697, 683] on button "Nākamā nodarbība" at bounding box center [717, 683] width 195 height 46
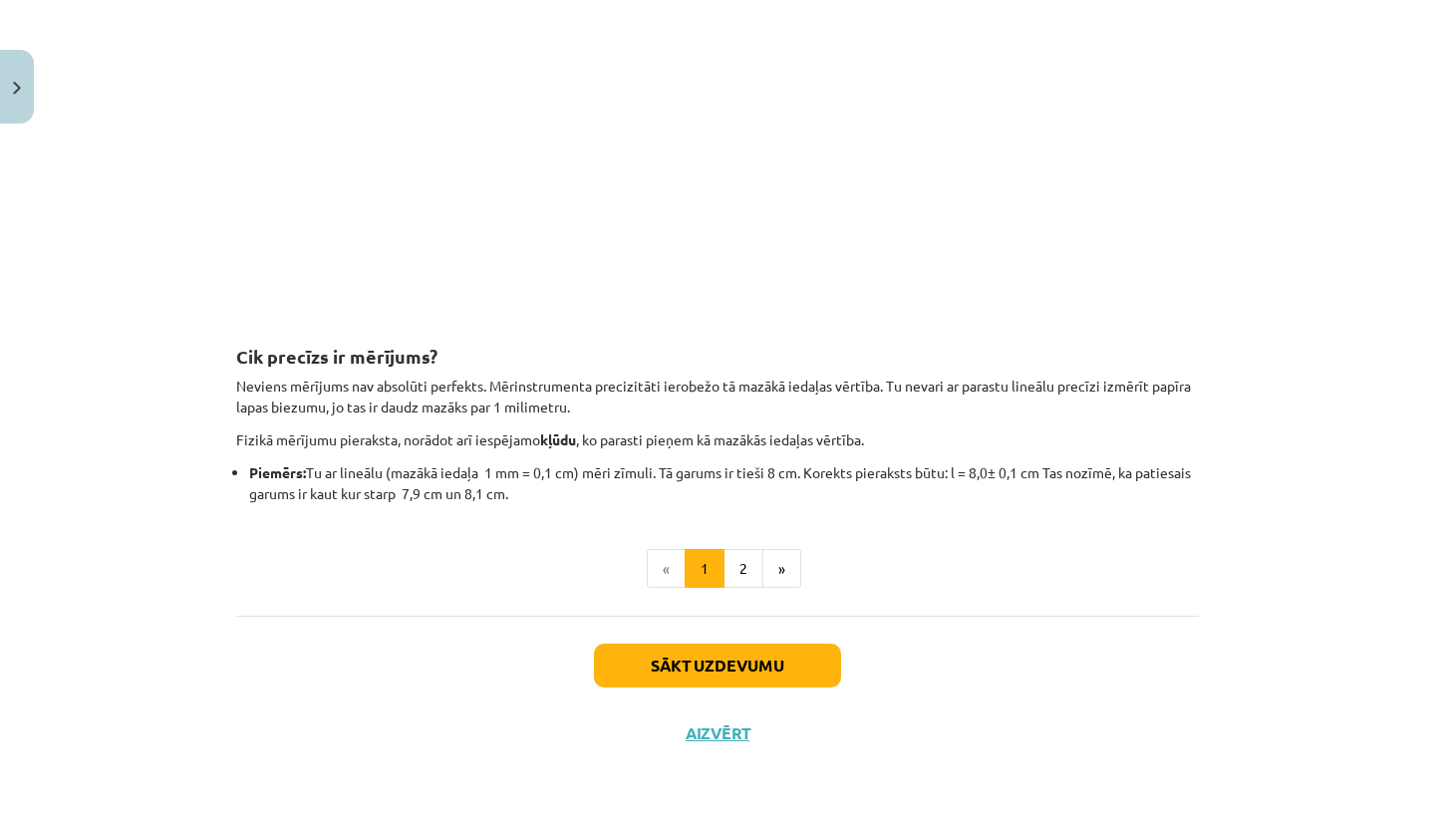
scroll to position [1857, 0]
click at [718, 737] on button "Aizvērt" at bounding box center [718, 734] width 76 height 20
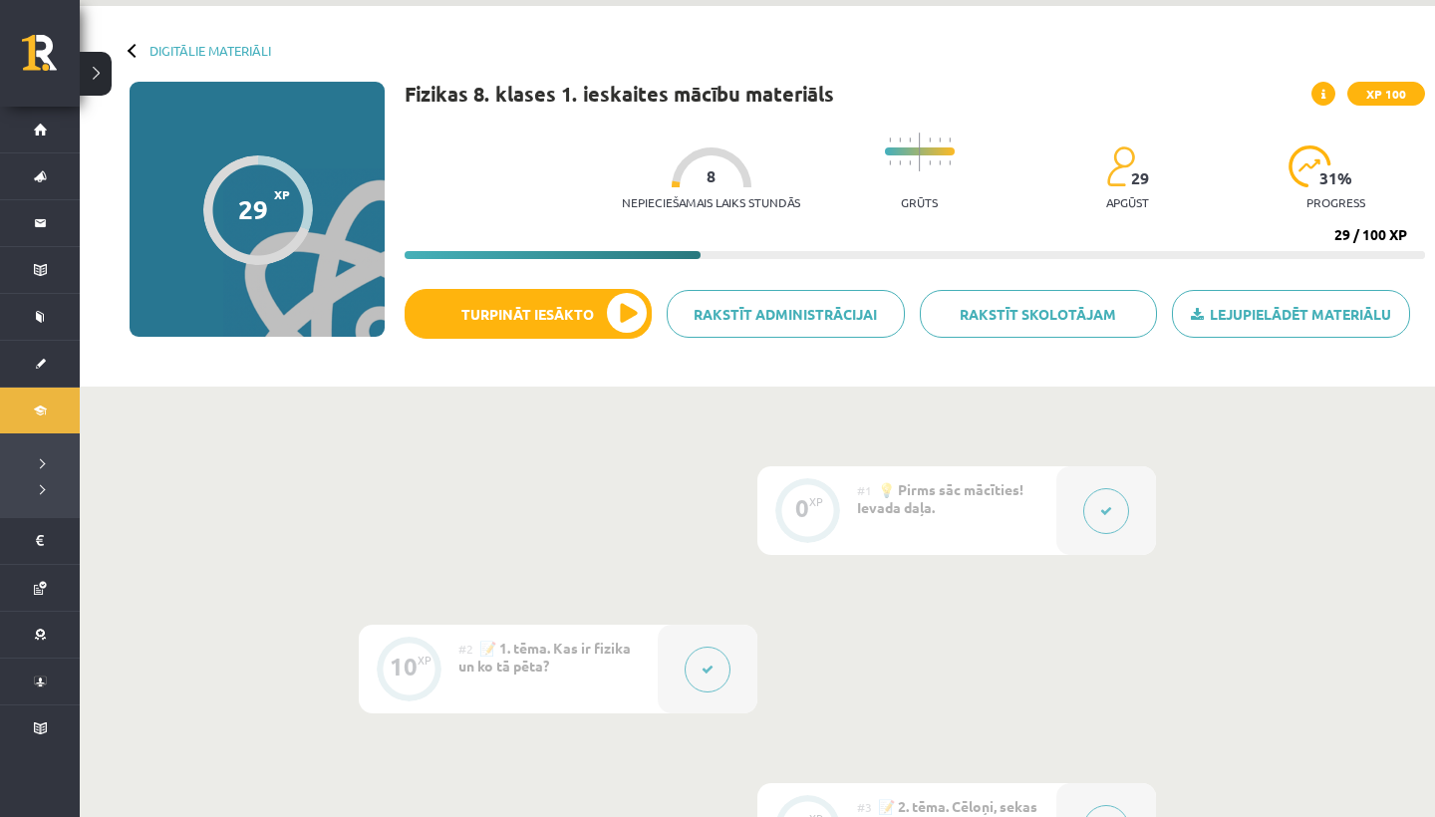
scroll to position [36, 0]
